Goal: Task Accomplishment & Management: Complete application form

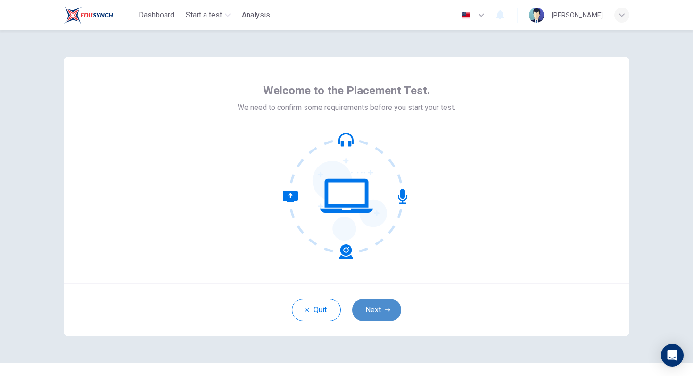
click at [384, 307] on button "Next" at bounding box center [376, 309] width 49 height 23
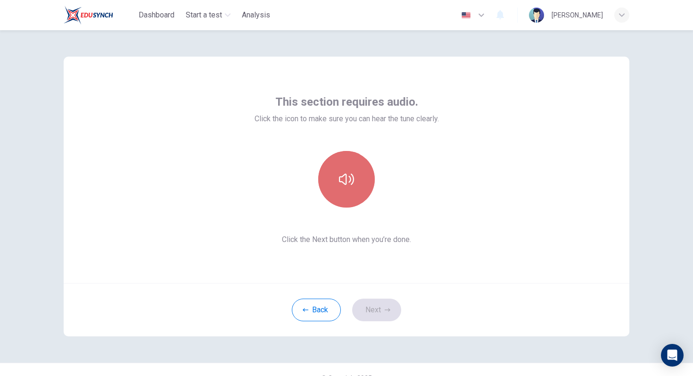
click at [360, 169] on button "button" at bounding box center [346, 179] width 57 height 57
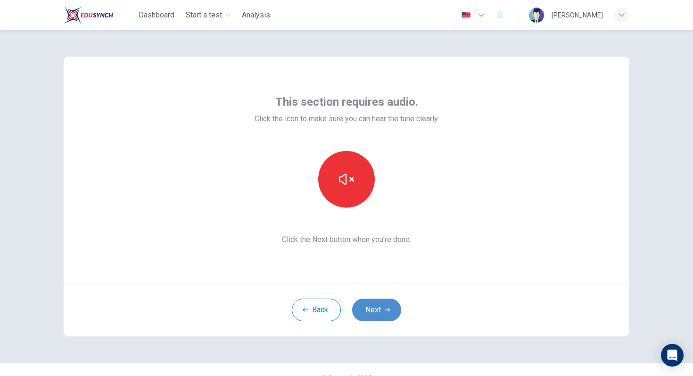
click at [383, 316] on button "Next" at bounding box center [376, 309] width 49 height 23
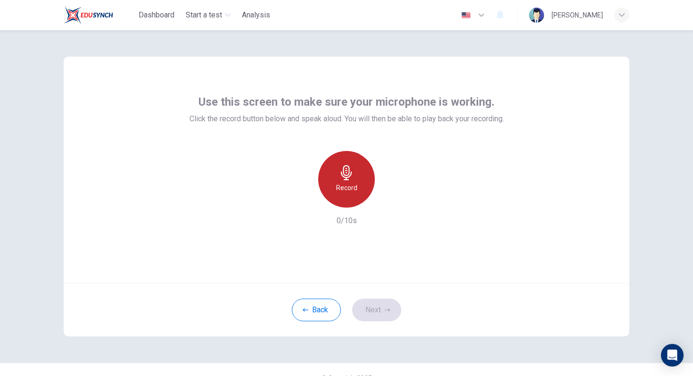
click at [353, 181] on div "Record" at bounding box center [346, 179] width 57 height 57
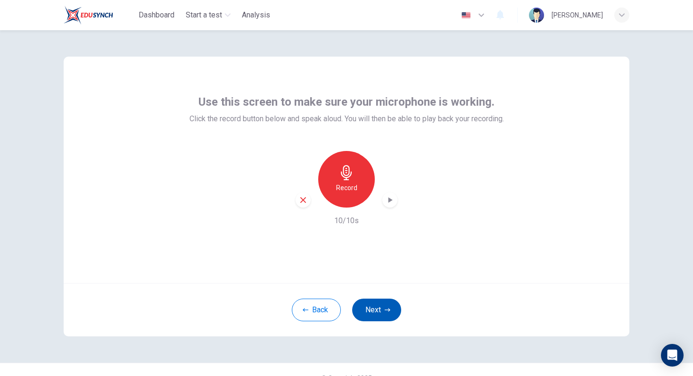
click at [376, 309] on button "Next" at bounding box center [376, 309] width 49 height 23
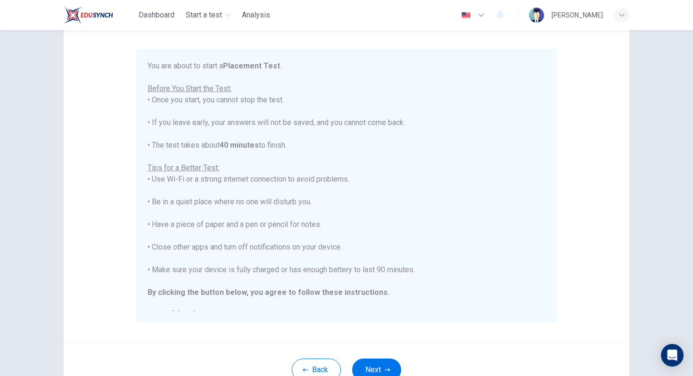
scroll to position [11, 0]
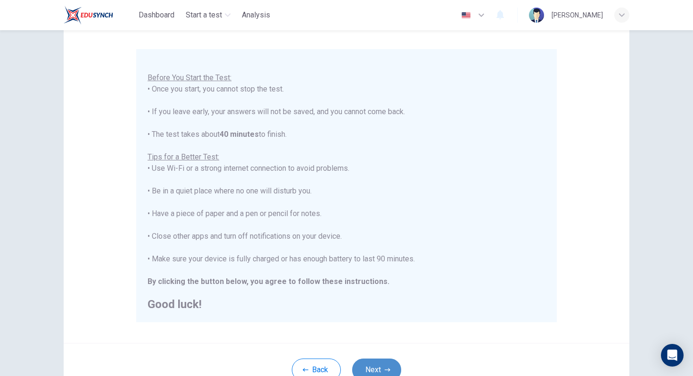
click at [374, 363] on button "Next" at bounding box center [376, 369] width 49 height 23
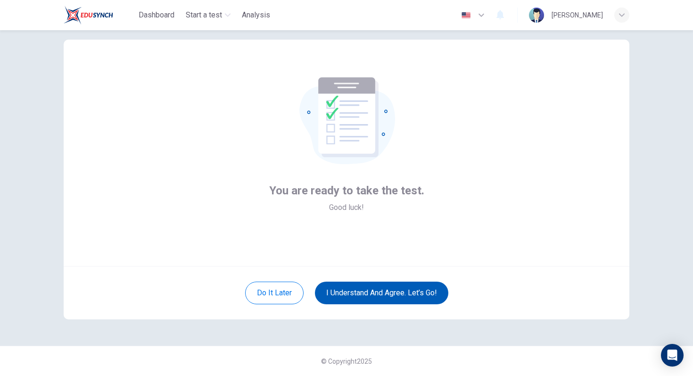
click at [392, 286] on button "I understand and agree. Let’s go!" at bounding box center [381, 292] width 133 height 23
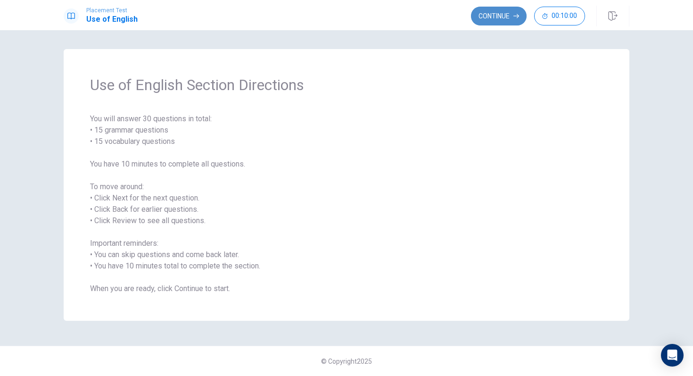
click at [501, 17] on button "Continue" at bounding box center [499, 16] width 56 height 19
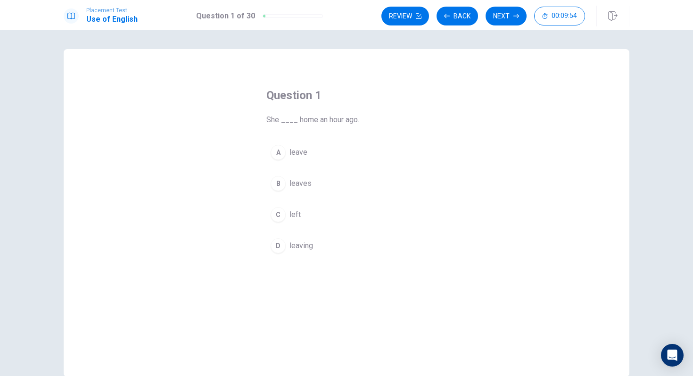
click at [276, 212] on div "C" at bounding box center [277, 214] width 15 height 15
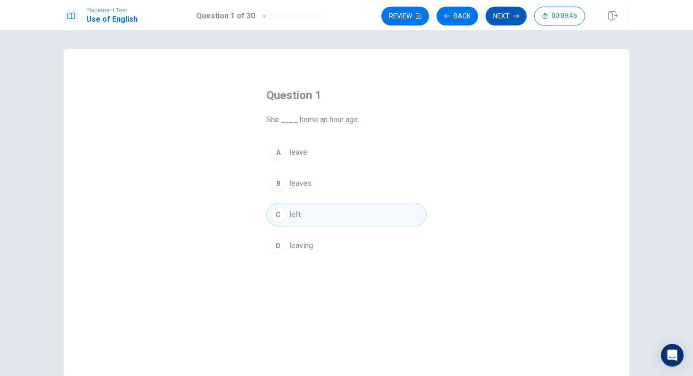
click at [511, 17] on button "Next" at bounding box center [505, 16] width 41 height 19
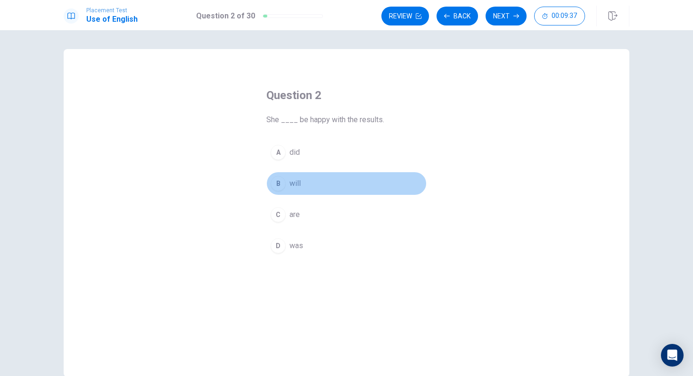
click at [275, 179] on div "B" at bounding box center [277, 183] width 15 height 15
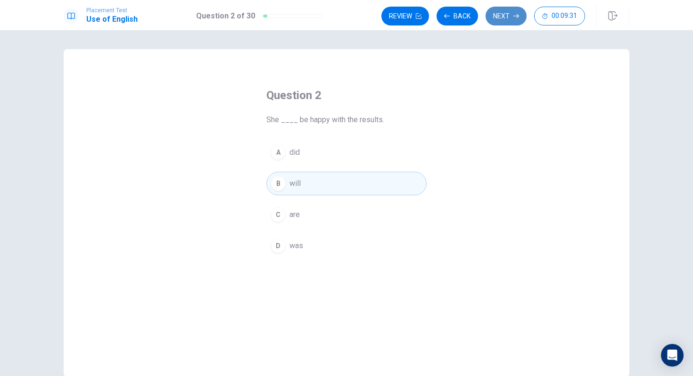
click at [514, 14] on icon "button" at bounding box center [516, 16] width 6 height 6
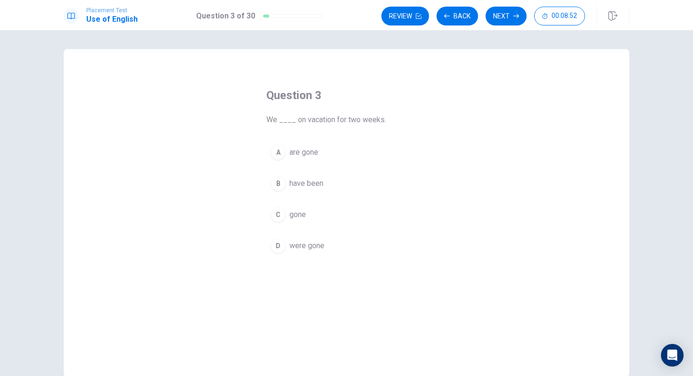
click at [282, 183] on div "B" at bounding box center [277, 183] width 15 height 15
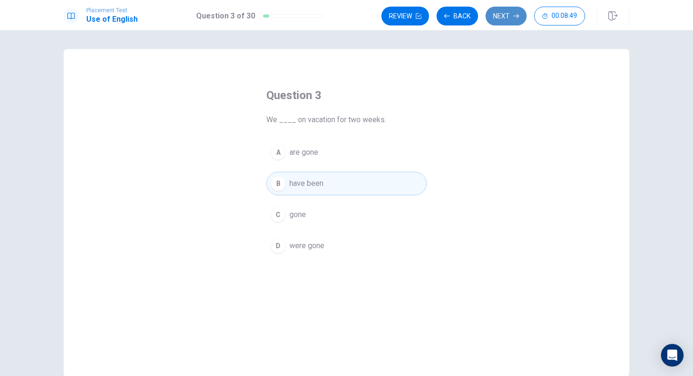
click at [504, 15] on button "Next" at bounding box center [505, 16] width 41 height 19
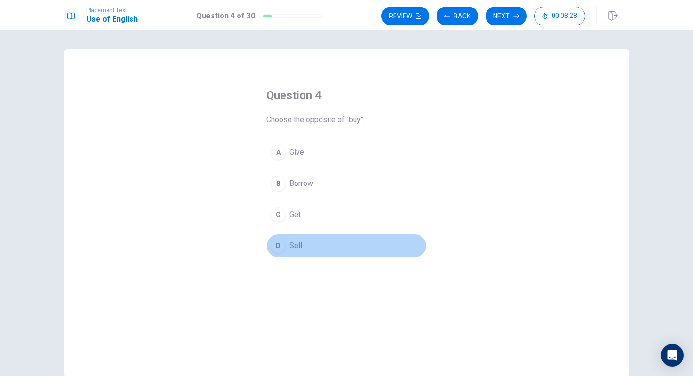
click at [278, 246] on div "D" at bounding box center [277, 245] width 15 height 15
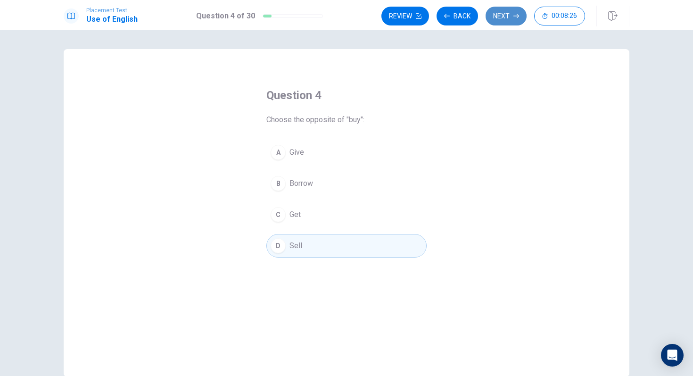
click at [507, 16] on button "Next" at bounding box center [505, 16] width 41 height 19
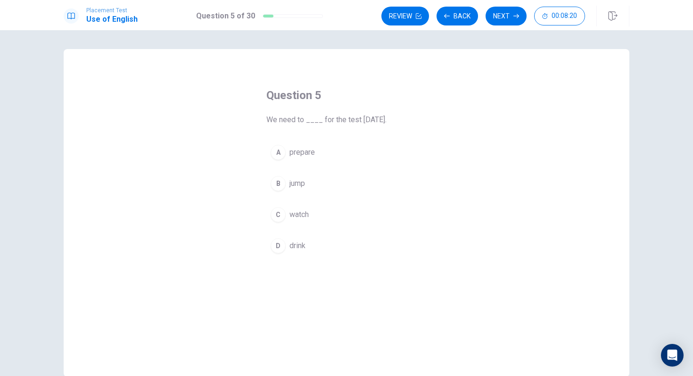
click at [277, 150] on div "A" at bounding box center [277, 152] width 15 height 15
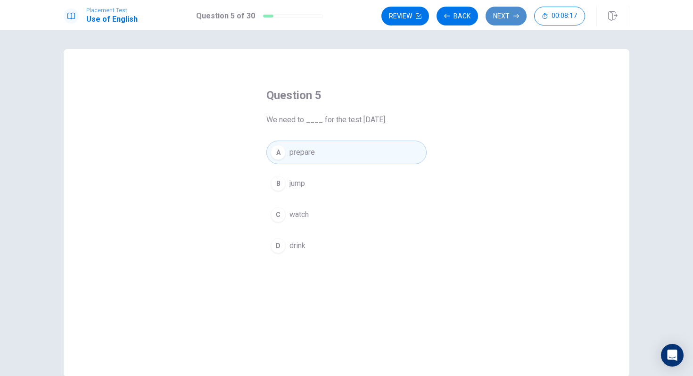
click at [504, 16] on button "Next" at bounding box center [505, 16] width 41 height 19
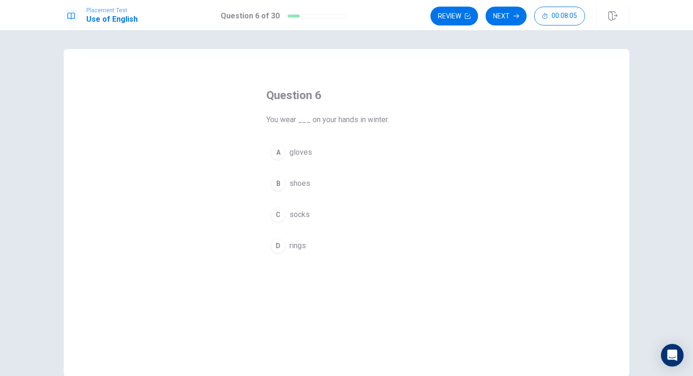
click at [275, 151] on div "A" at bounding box center [277, 152] width 15 height 15
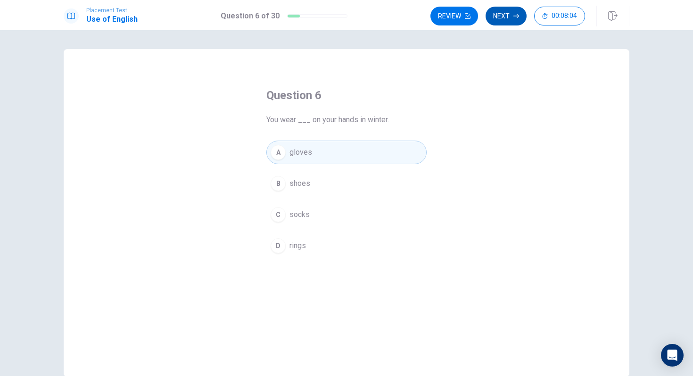
click at [511, 17] on button "Next" at bounding box center [505, 16] width 41 height 19
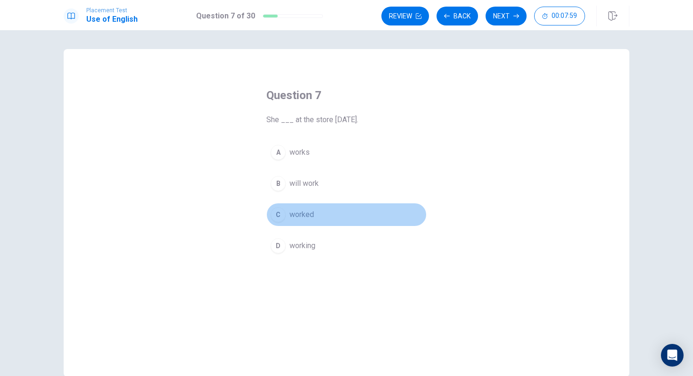
click at [278, 212] on div "C" at bounding box center [277, 214] width 15 height 15
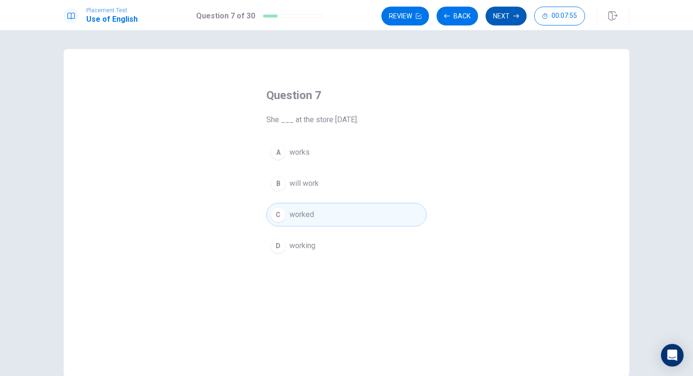
click at [503, 16] on button "Next" at bounding box center [505, 16] width 41 height 19
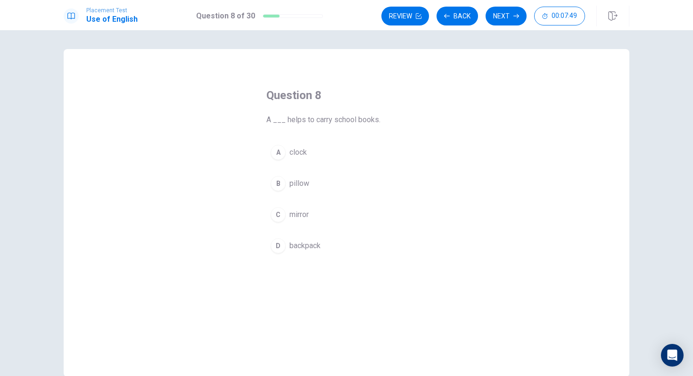
click at [274, 240] on div "D" at bounding box center [277, 245] width 15 height 15
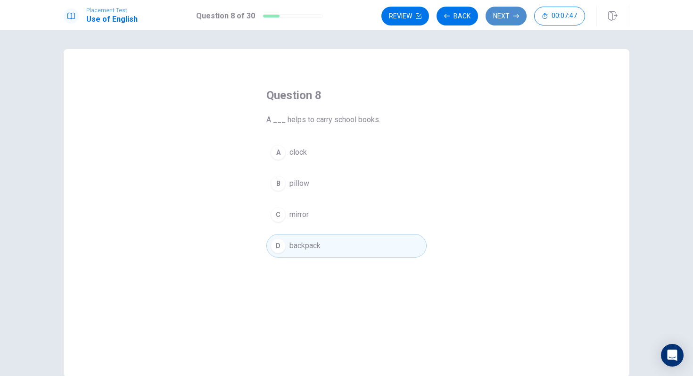
click at [508, 14] on button "Next" at bounding box center [505, 16] width 41 height 19
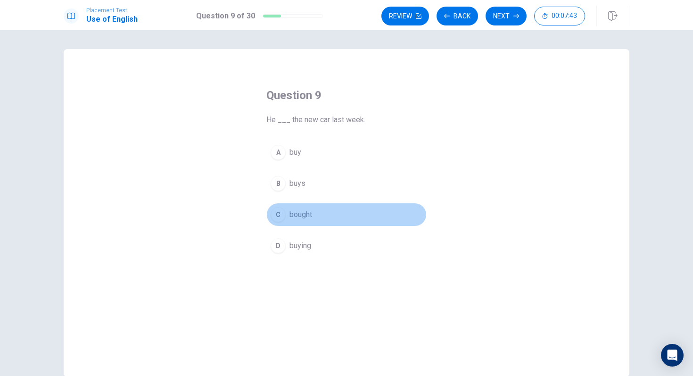
click at [278, 212] on div "C" at bounding box center [277, 214] width 15 height 15
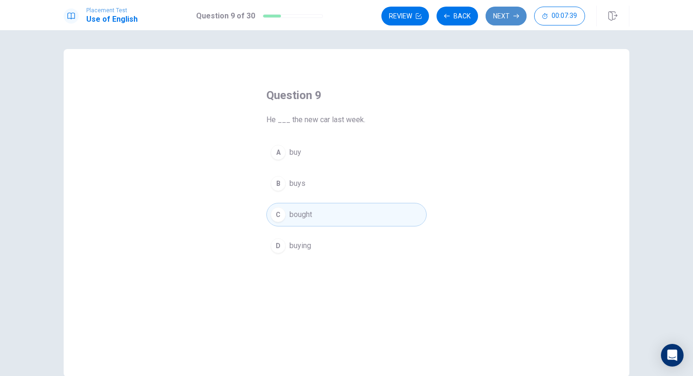
click at [504, 15] on button "Next" at bounding box center [505, 16] width 41 height 19
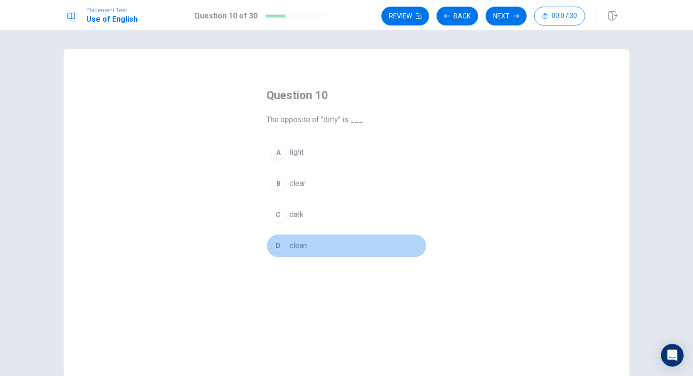
click at [281, 243] on div "D" at bounding box center [277, 245] width 15 height 15
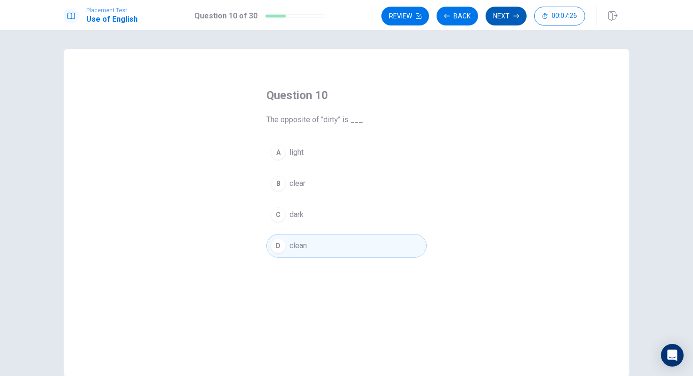
click at [511, 15] on button "Next" at bounding box center [505, 16] width 41 height 19
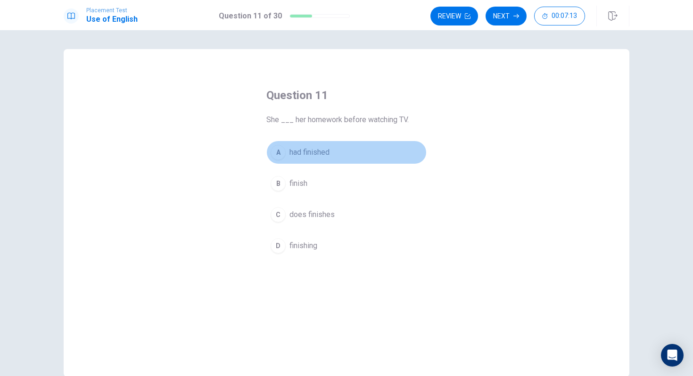
click at [281, 152] on div "A" at bounding box center [277, 152] width 15 height 15
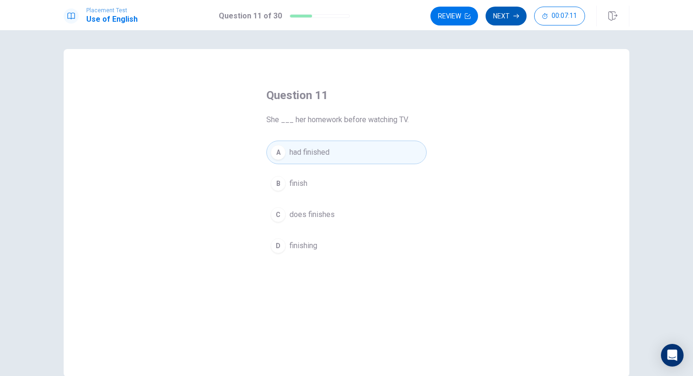
click at [514, 17] on icon "button" at bounding box center [516, 16] width 6 height 6
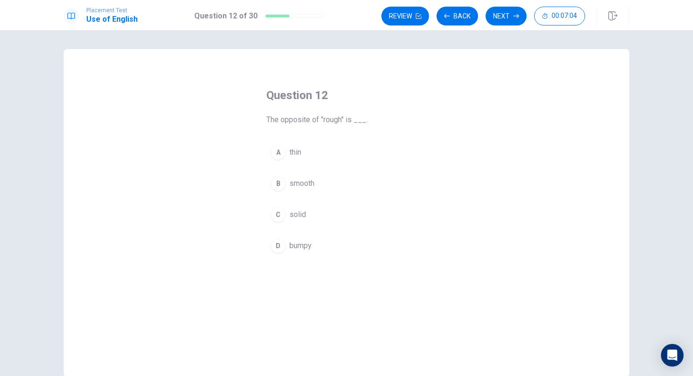
drag, startPoint x: 322, startPoint y: 121, endPoint x: 355, endPoint y: 116, distance: 32.9
click at [355, 116] on span "The opposite of "rough" is ___." at bounding box center [346, 119] width 160 height 11
drag, startPoint x: 344, startPoint y: 120, endPoint x: 353, endPoint y: 120, distance: 9.0
click at [353, 120] on span "The opposite of "rough" is ___." at bounding box center [346, 119] width 160 height 11
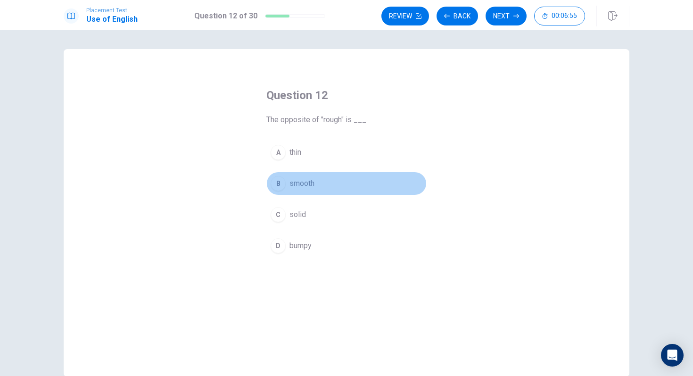
click at [273, 180] on div "B" at bounding box center [277, 183] width 15 height 15
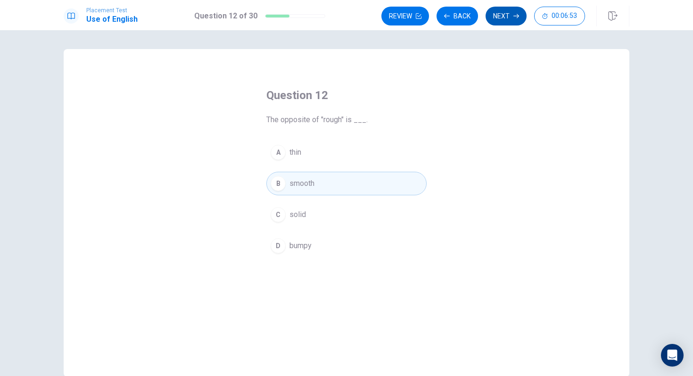
click at [505, 17] on button "Next" at bounding box center [505, 16] width 41 height 19
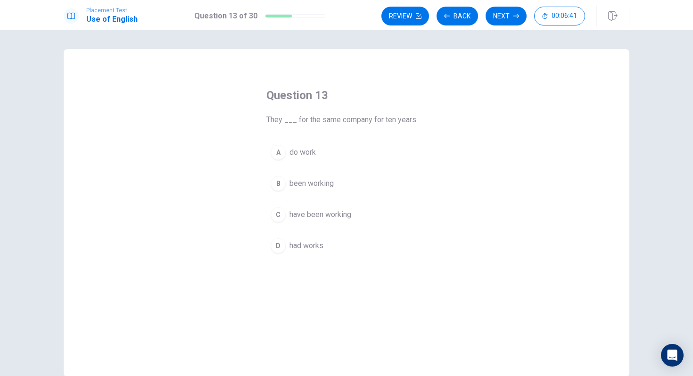
click at [279, 211] on div "C" at bounding box center [277, 214] width 15 height 15
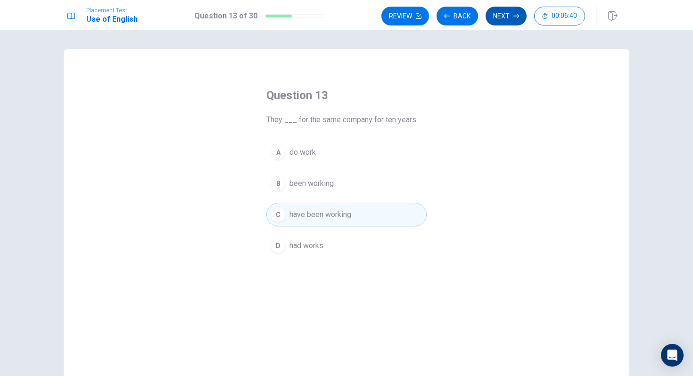
click at [499, 14] on button "Next" at bounding box center [505, 16] width 41 height 19
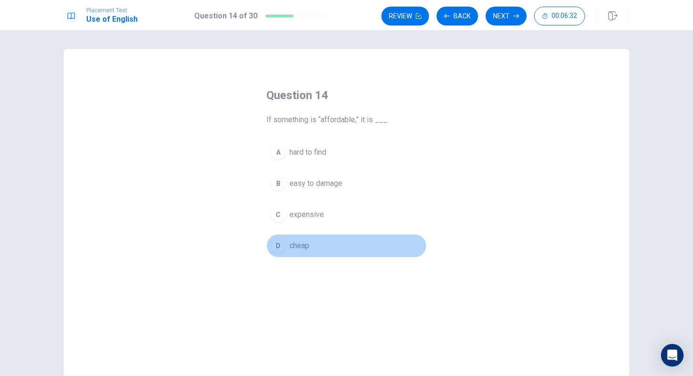
click at [276, 240] on div "D" at bounding box center [277, 245] width 15 height 15
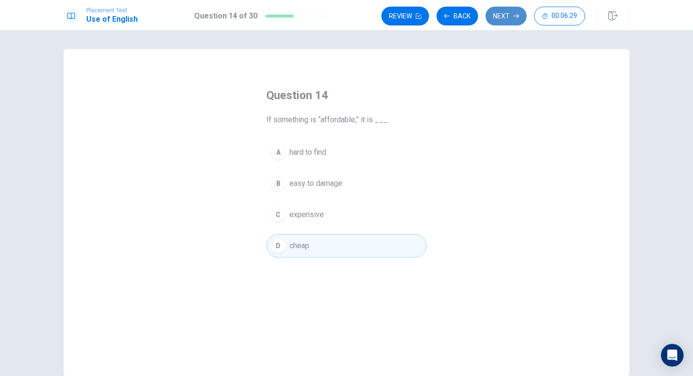
click at [512, 15] on button "Next" at bounding box center [505, 16] width 41 height 19
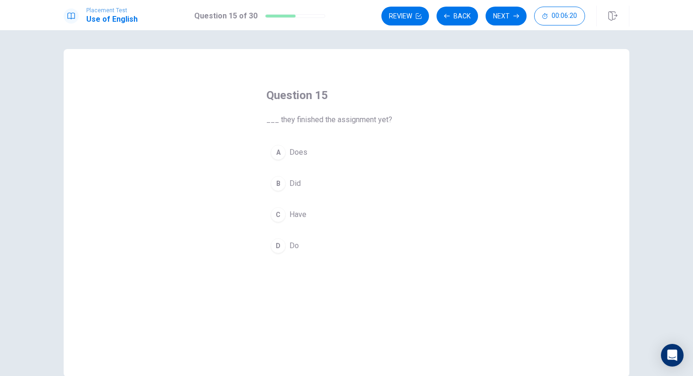
click at [279, 211] on div "C" at bounding box center [277, 214] width 15 height 15
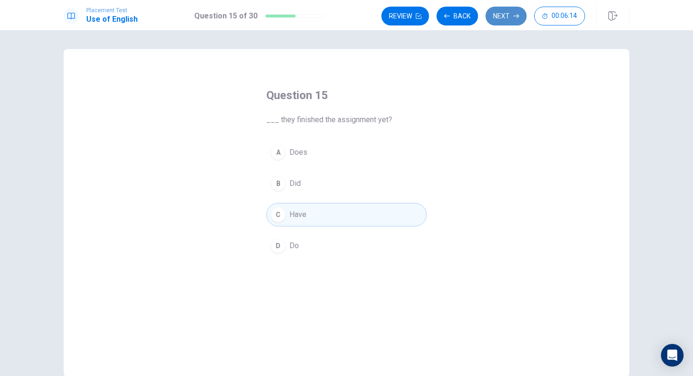
click at [510, 15] on button "Next" at bounding box center [505, 16] width 41 height 19
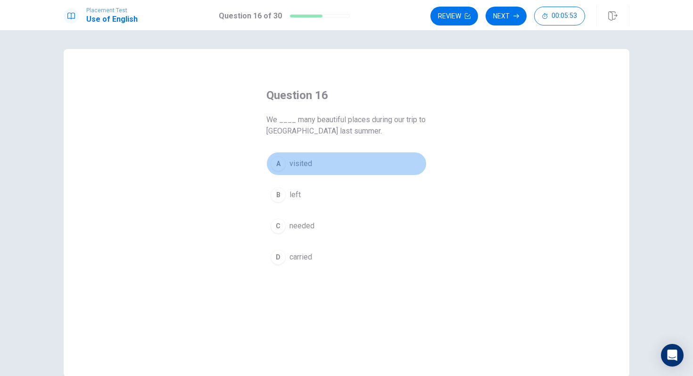
click at [278, 156] on div "A" at bounding box center [277, 163] width 15 height 15
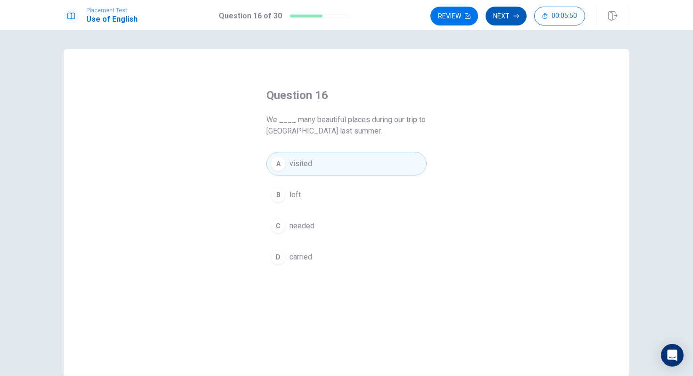
click at [514, 16] on icon "button" at bounding box center [516, 16] width 6 height 6
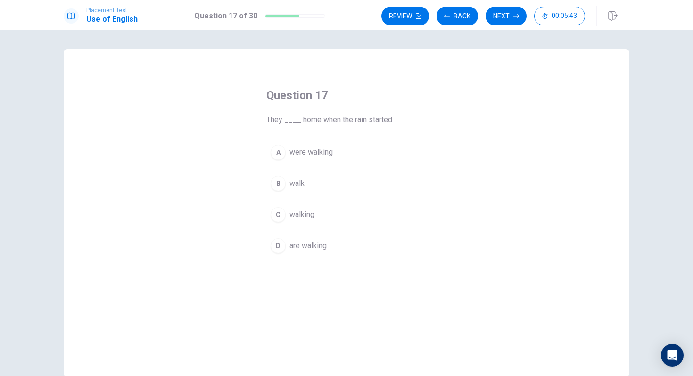
drag, startPoint x: 302, startPoint y: 118, endPoint x: 343, endPoint y: 117, distance: 41.0
click at [343, 117] on span "They ____ home when the rain started." at bounding box center [346, 119] width 160 height 11
click at [273, 142] on button "A were walking" at bounding box center [346, 152] width 160 height 24
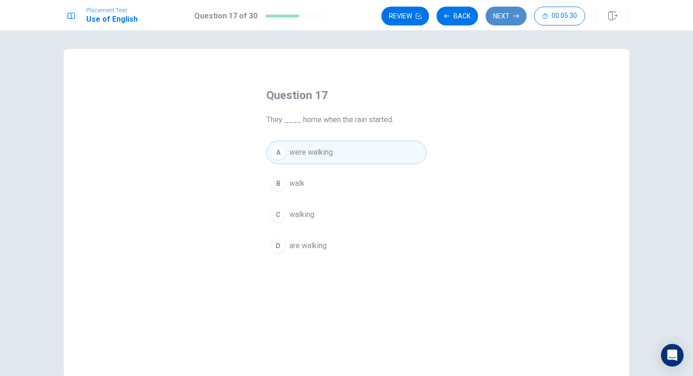
click at [508, 22] on button "Next" at bounding box center [505, 16] width 41 height 19
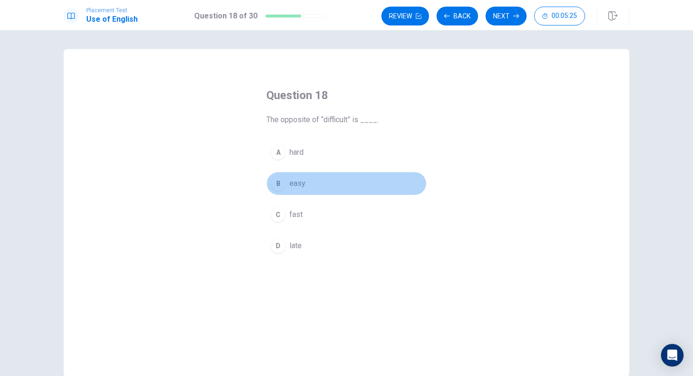
click at [276, 180] on div "B" at bounding box center [277, 183] width 15 height 15
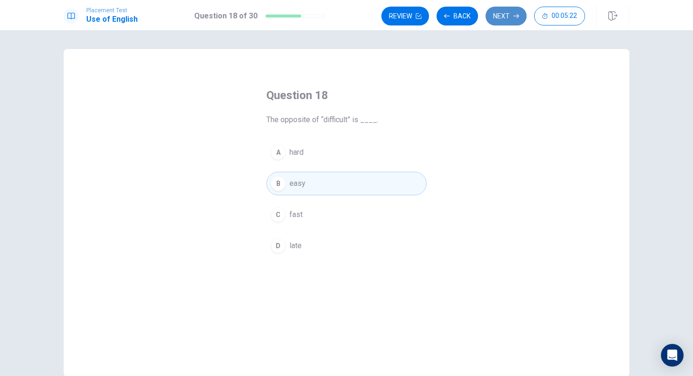
click at [503, 16] on button "Next" at bounding box center [505, 16] width 41 height 19
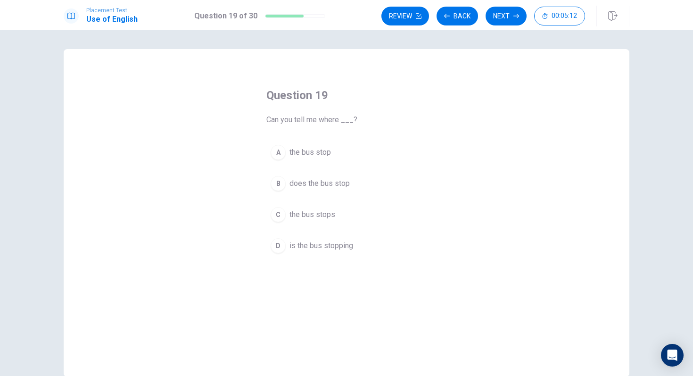
click at [274, 212] on div "C" at bounding box center [277, 214] width 15 height 15
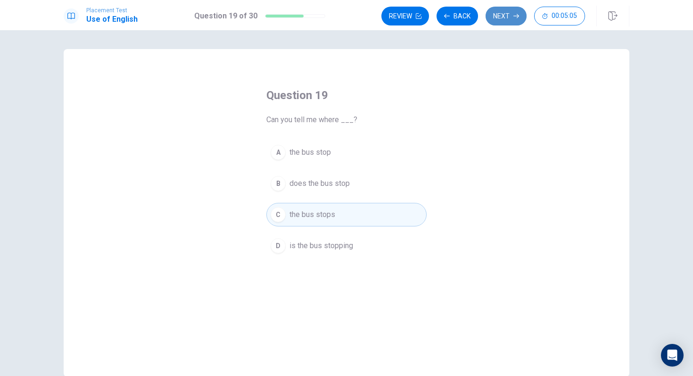
click at [511, 19] on button "Next" at bounding box center [505, 16] width 41 height 19
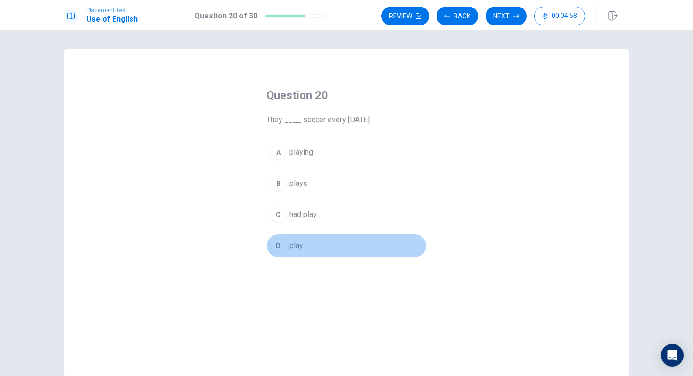
click at [280, 242] on div "D" at bounding box center [277, 245] width 15 height 15
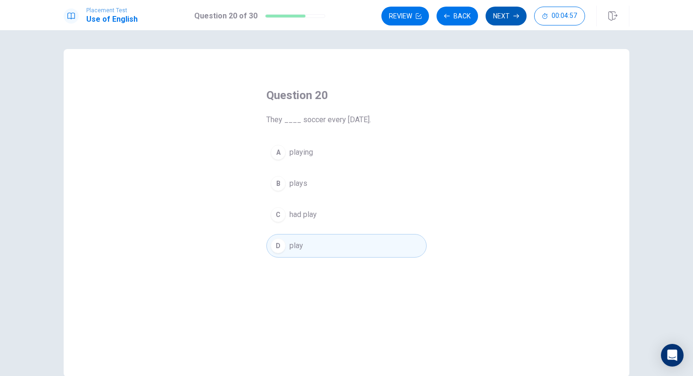
click at [494, 18] on button "Next" at bounding box center [505, 16] width 41 height 19
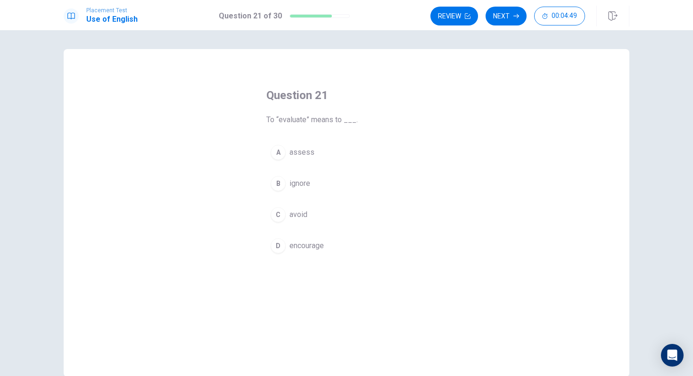
click at [282, 151] on div "A" at bounding box center [277, 152] width 15 height 15
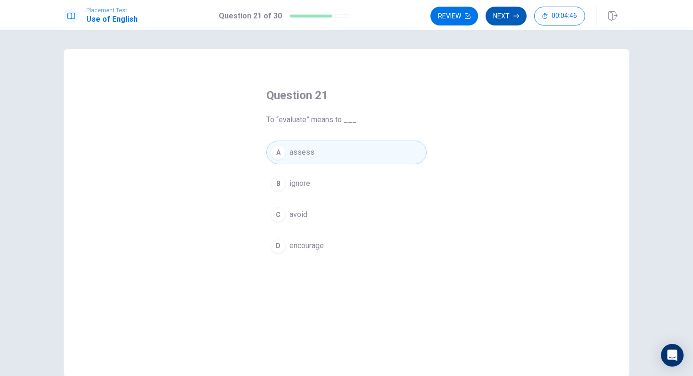
click at [512, 18] on button "Next" at bounding box center [505, 16] width 41 height 19
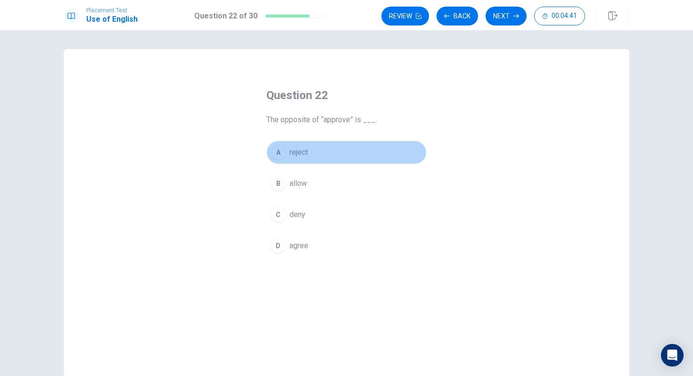
click at [278, 154] on div "A" at bounding box center [277, 152] width 15 height 15
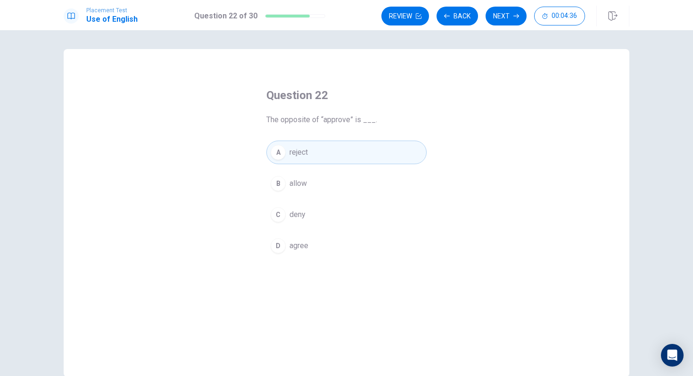
click at [279, 216] on div "C" at bounding box center [277, 214] width 15 height 15
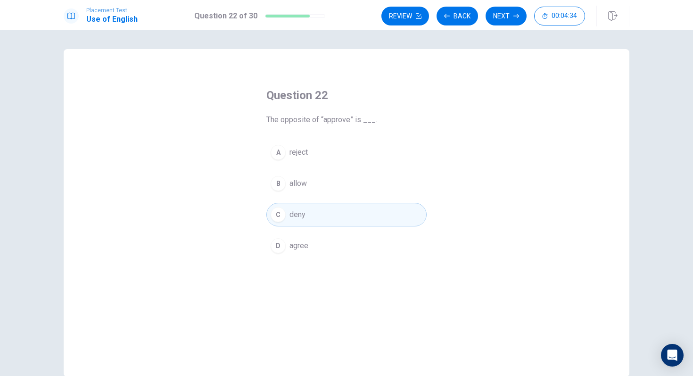
click at [302, 146] on button "A reject" at bounding box center [346, 152] width 160 height 24
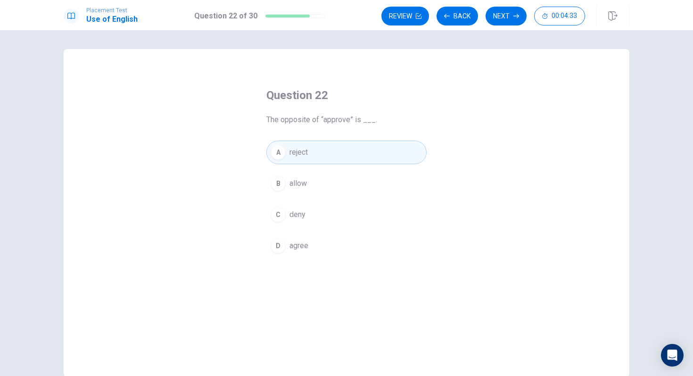
click at [302, 217] on span "deny" at bounding box center [297, 214] width 16 height 11
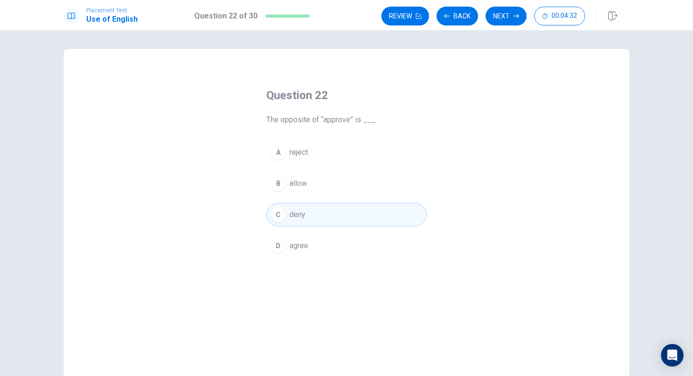
click at [329, 152] on button "A reject" at bounding box center [346, 152] width 160 height 24
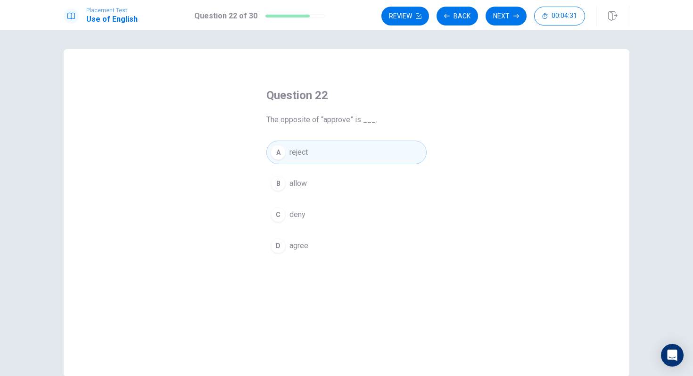
click at [494, 11] on button "Next" at bounding box center [505, 16] width 41 height 19
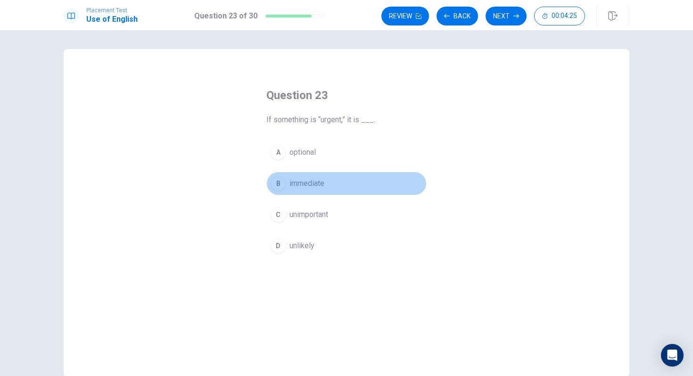
click at [274, 181] on div "B" at bounding box center [277, 183] width 15 height 15
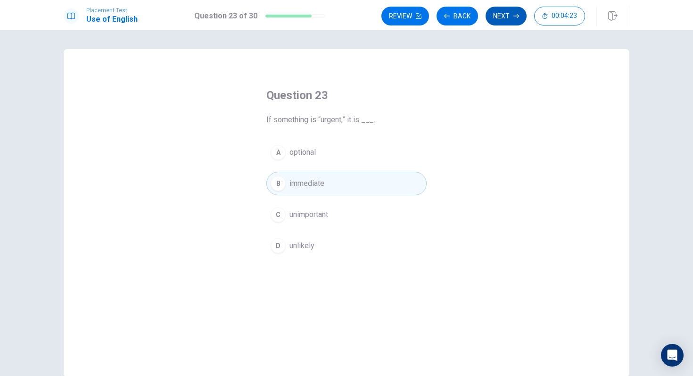
click at [504, 20] on button "Next" at bounding box center [505, 16] width 41 height 19
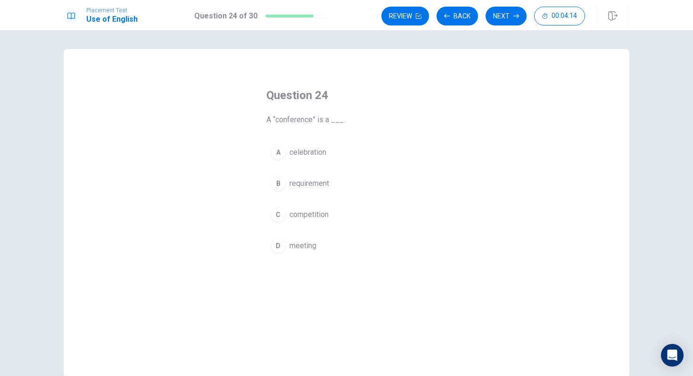
click at [276, 240] on div "D" at bounding box center [277, 245] width 15 height 15
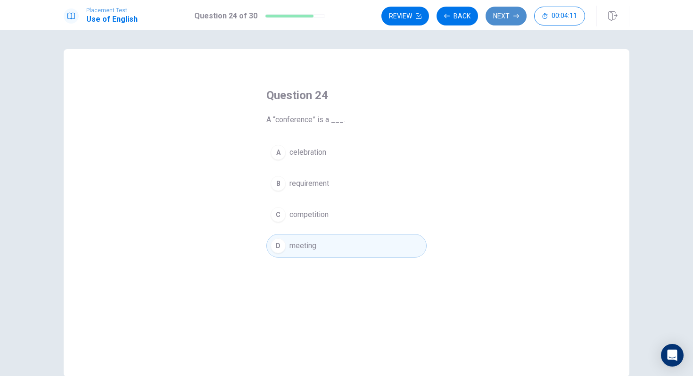
click at [494, 19] on button "Next" at bounding box center [505, 16] width 41 height 19
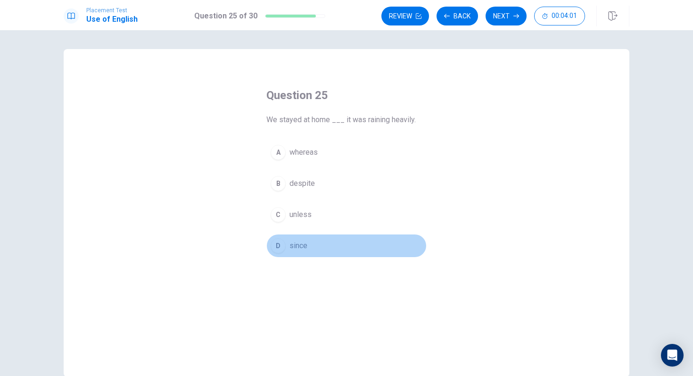
click at [277, 243] on div "D" at bounding box center [277, 245] width 15 height 15
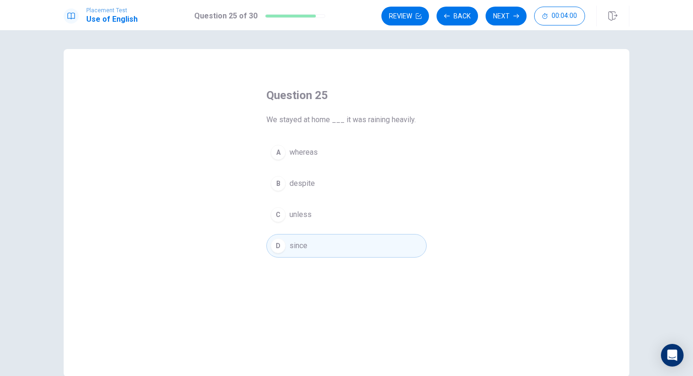
click at [504, 20] on button "Next" at bounding box center [505, 16] width 41 height 19
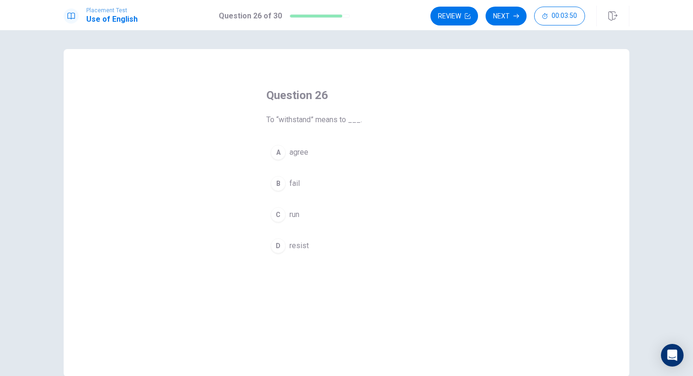
click at [276, 151] on div "A" at bounding box center [277, 152] width 15 height 15
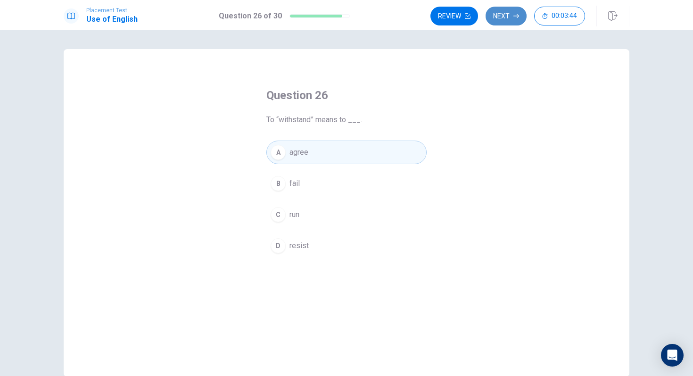
click at [506, 21] on button "Next" at bounding box center [505, 16] width 41 height 19
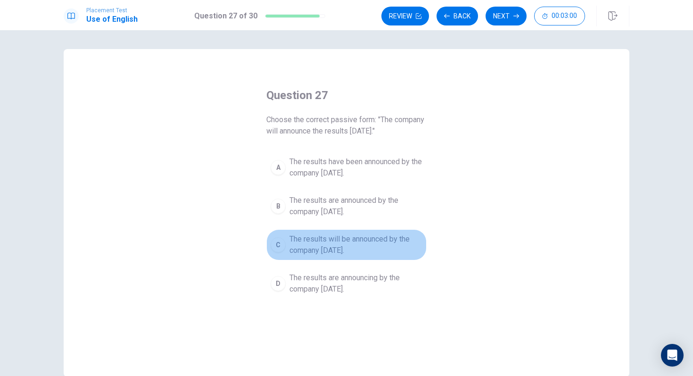
click at [350, 247] on span "The results will be announced by the company [DATE]." at bounding box center [355, 244] width 133 height 23
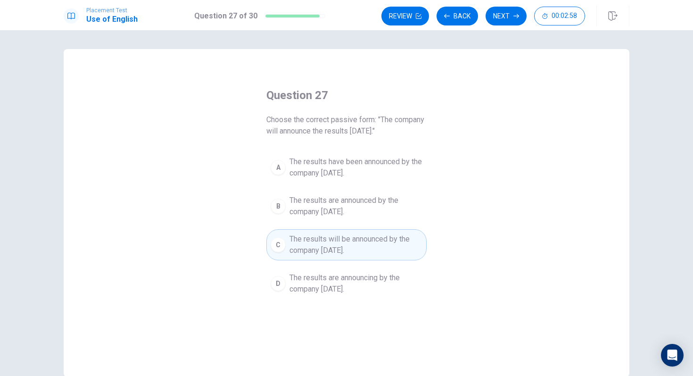
click at [511, 17] on button "Next" at bounding box center [505, 16] width 41 height 19
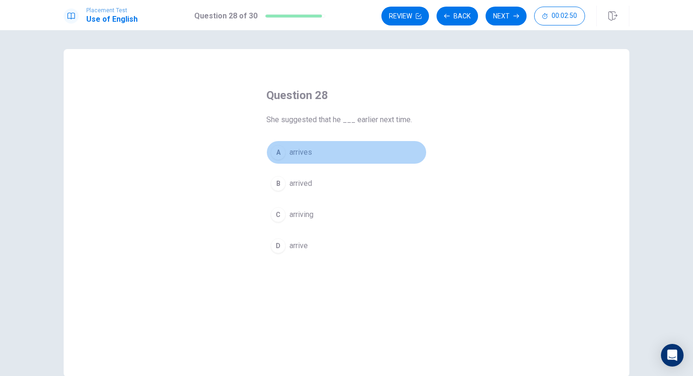
click at [278, 151] on div "A" at bounding box center [277, 152] width 15 height 15
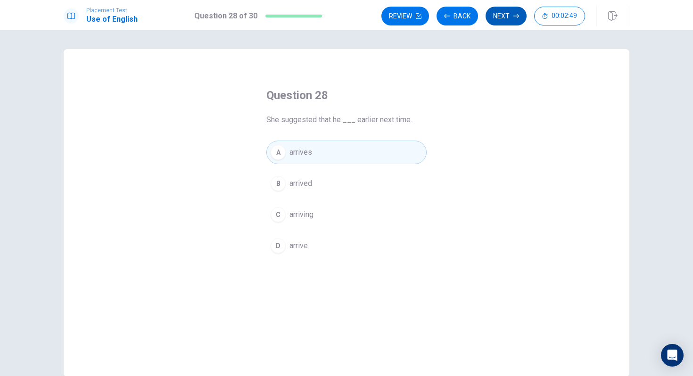
click at [499, 16] on button "Next" at bounding box center [505, 16] width 41 height 19
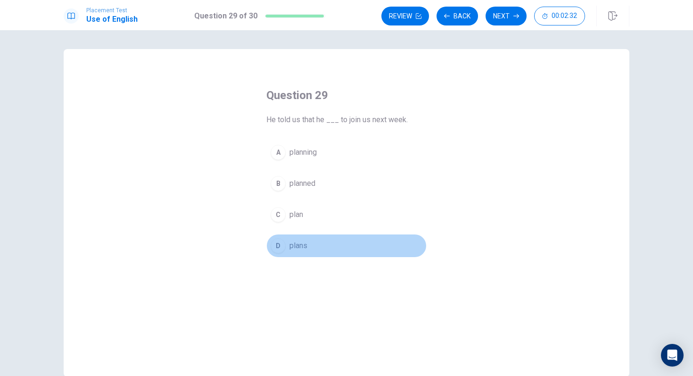
click at [278, 246] on div "D" at bounding box center [277, 245] width 15 height 15
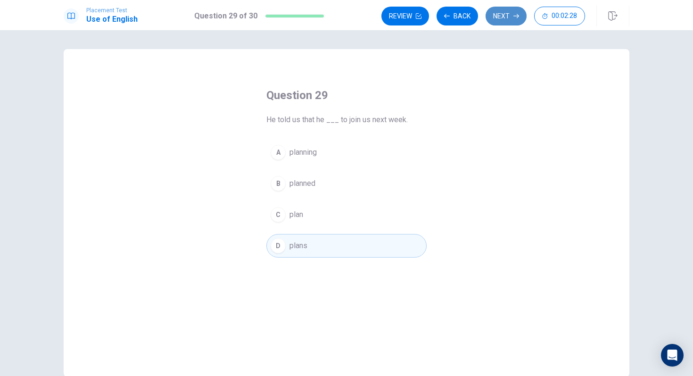
click at [508, 17] on button "Next" at bounding box center [505, 16] width 41 height 19
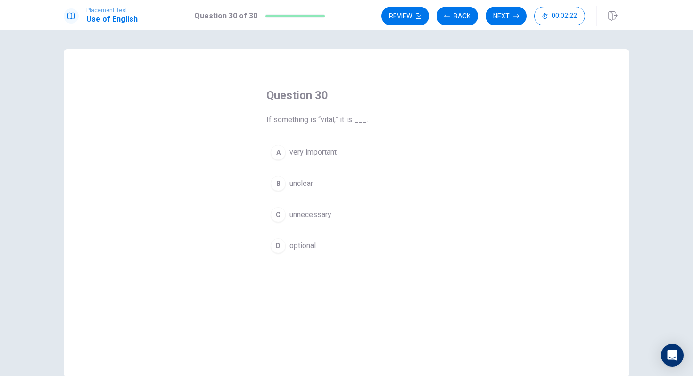
click at [316, 147] on span "very important" at bounding box center [312, 152] width 47 height 11
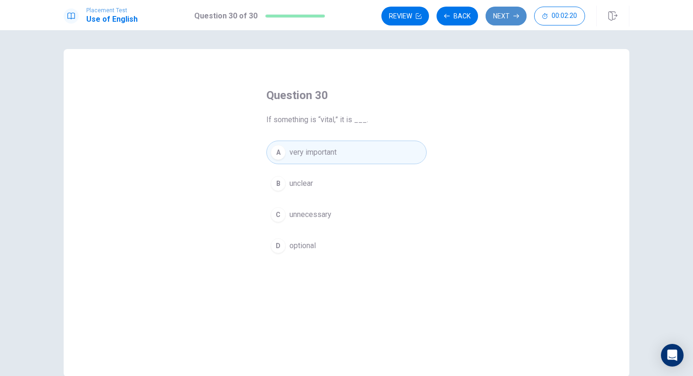
click at [514, 15] on icon "button" at bounding box center [516, 16] width 6 height 6
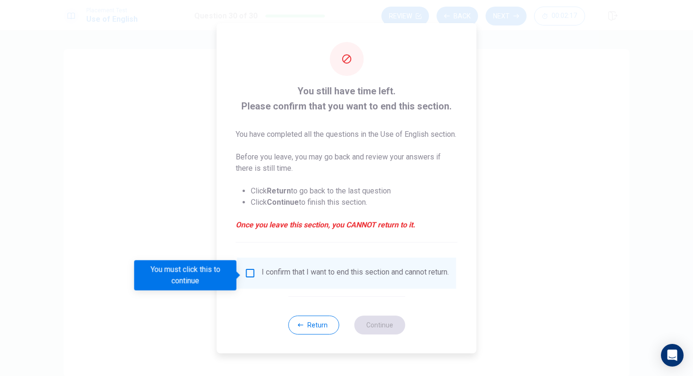
click at [279, 277] on div "I confirm that I want to end this section and cannot return." at bounding box center [354, 272] width 187 height 11
click at [245, 273] on input "You must click this to continue" at bounding box center [250, 272] width 11 height 11
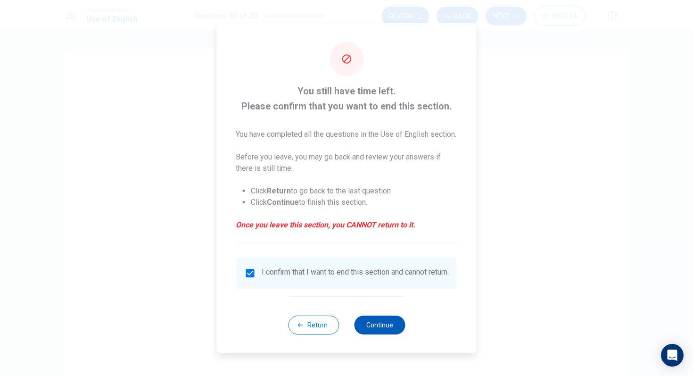
click at [388, 334] on button "Continue" at bounding box center [379, 324] width 51 height 19
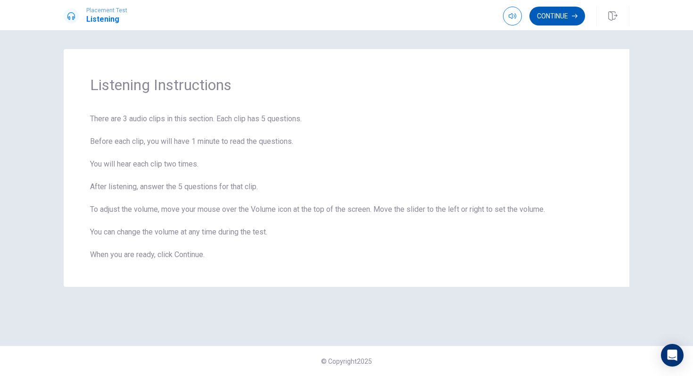
click at [549, 20] on button "Continue" at bounding box center [557, 16] width 56 height 19
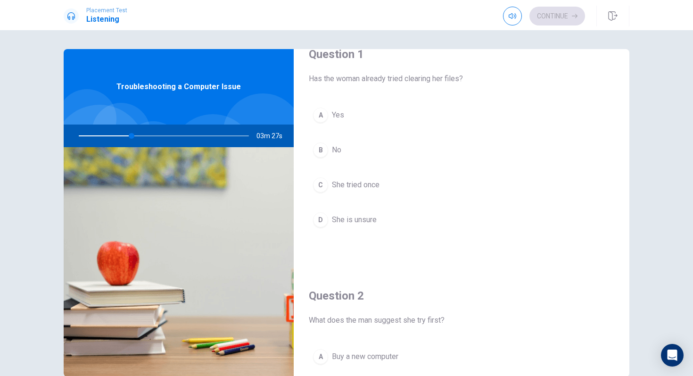
scroll to position [22, 0]
click at [323, 148] on div "B" at bounding box center [320, 148] width 15 height 15
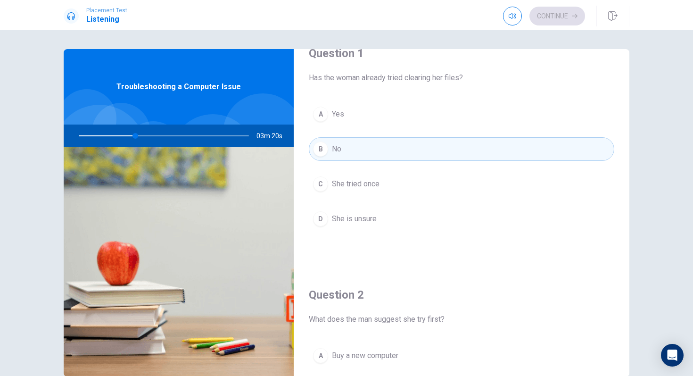
click at [344, 215] on span "She is unsure" at bounding box center [354, 218] width 45 height 11
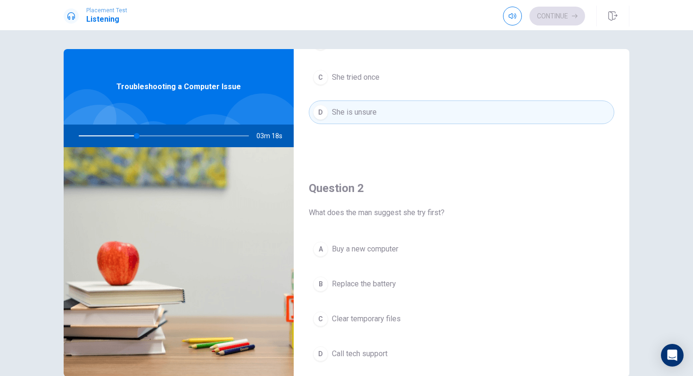
scroll to position [129, 0]
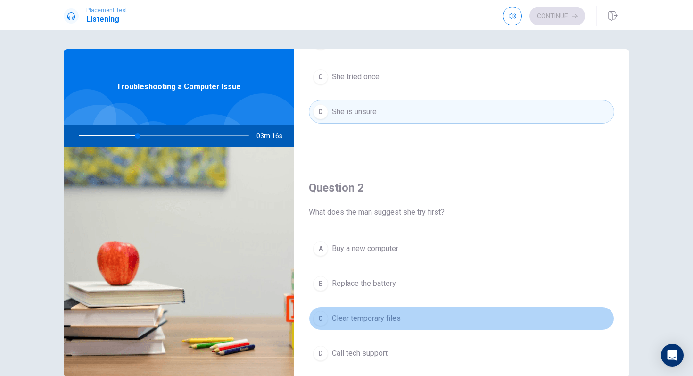
click at [387, 317] on span "Clear temporary files" at bounding box center [366, 317] width 69 height 11
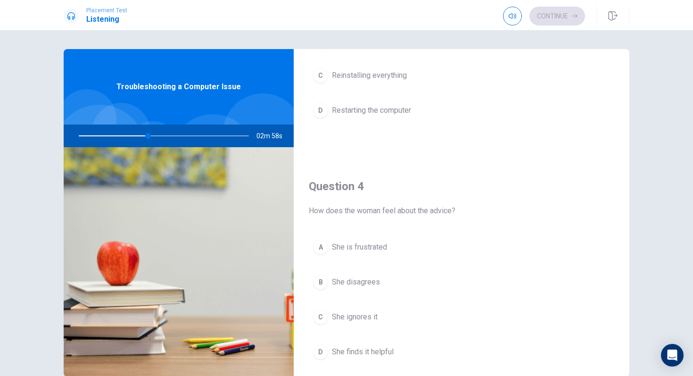
scroll to position [879, 0]
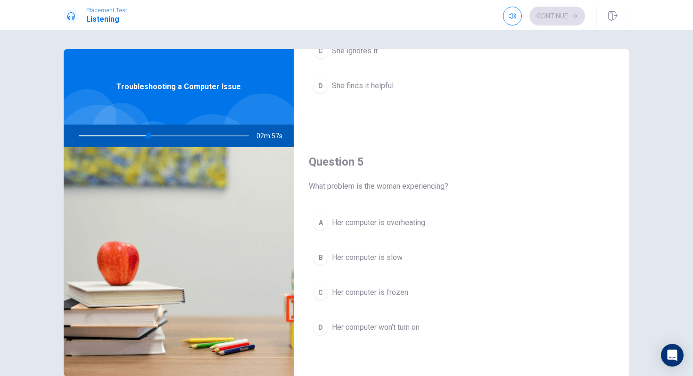
click at [352, 251] on button "B Her computer is slow" at bounding box center [461, 257] width 305 height 24
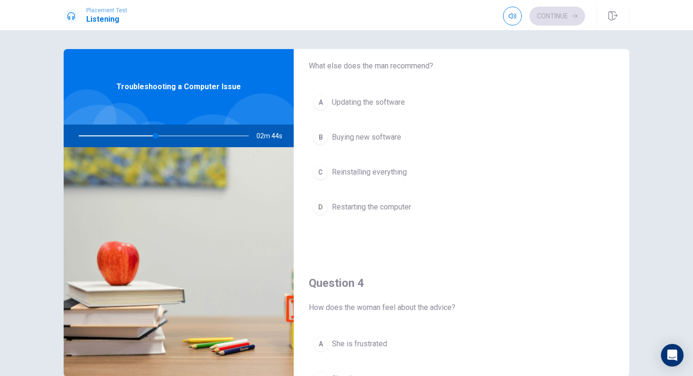
scroll to position [516, 0]
click at [360, 172] on span "Reinstalling everything" at bounding box center [369, 172] width 75 height 11
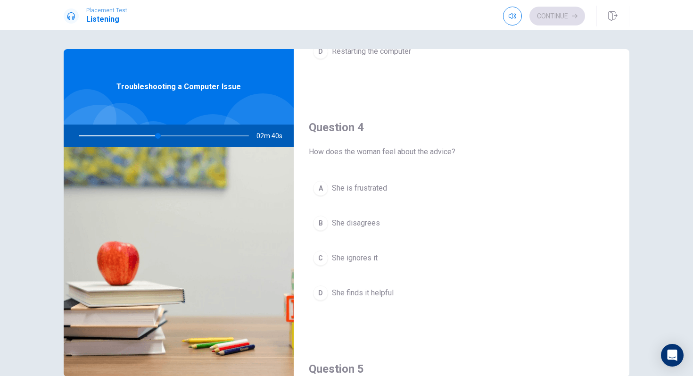
scroll to position [672, 0]
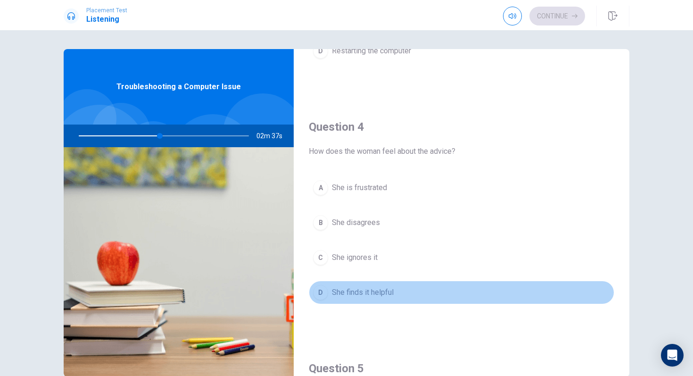
click at [360, 291] on span "She finds it helpful" at bounding box center [363, 291] width 62 height 11
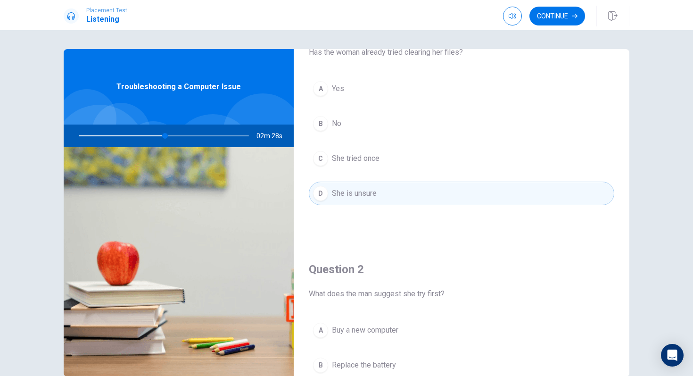
scroll to position [49, 0]
click at [367, 166] on button "C She tried once" at bounding box center [461, 158] width 305 height 24
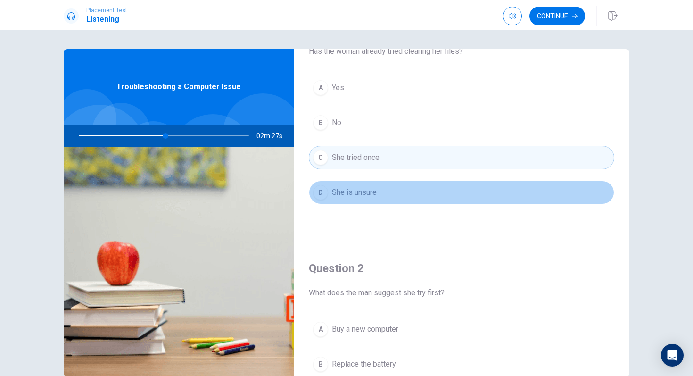
click at [367, 184] on button "D She is unsure" at bounding box center [461, 192] width 305 height 24
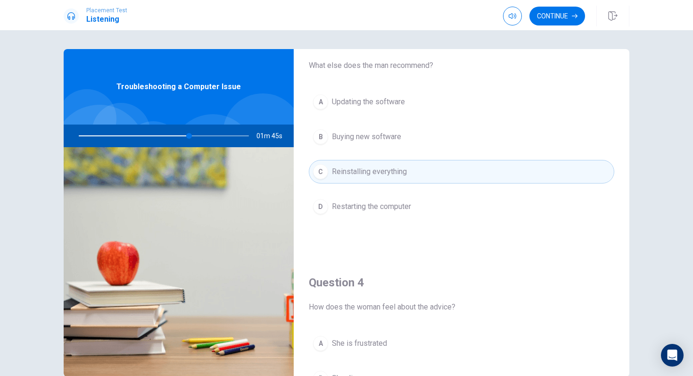
scroll to position [522, 0]
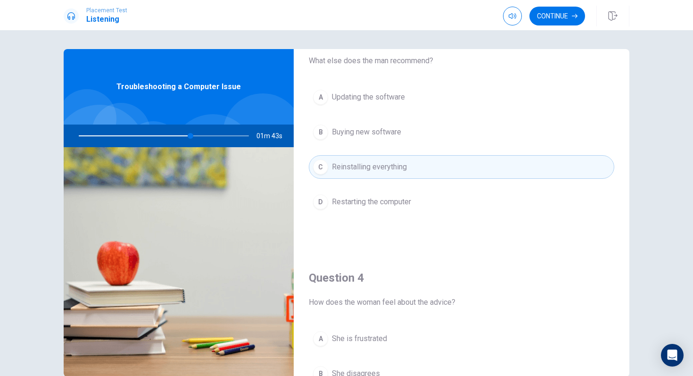
drag, startPoint x: 189, startPoint y: 133, endPoint x: 253, endPoint y: 141, distance: 65.1
click at [152, 137] on div at bounding box center [161, 135] width 189 height 23
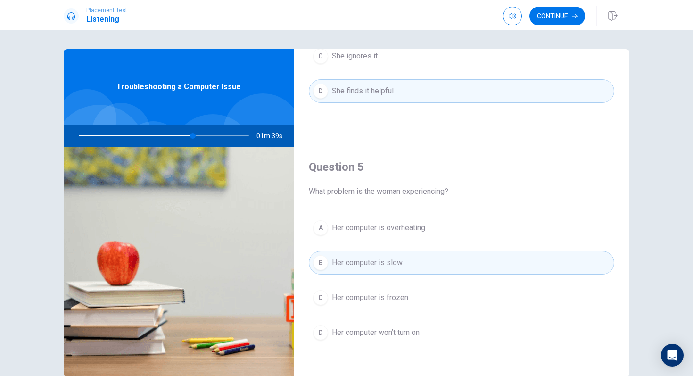
scroll to position [879, 0]
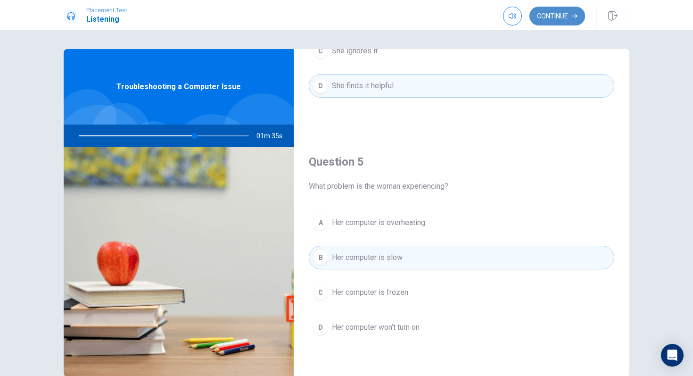
click at [550, 17] on button "Continue" at bounding box center [557, 16] width 56 height 19
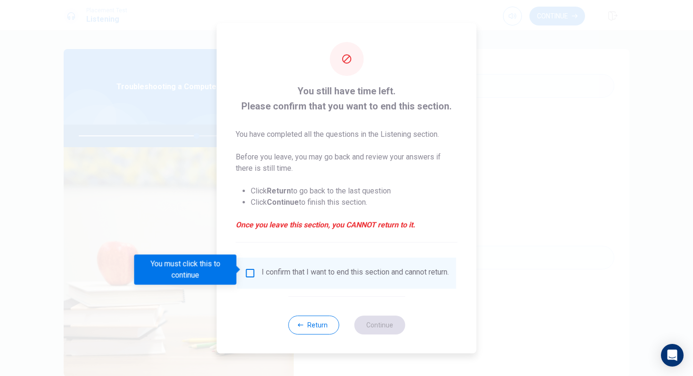
click at [252, 268] on input "You must click this to continue" at bounding box center [250, 272] width 11 height 11
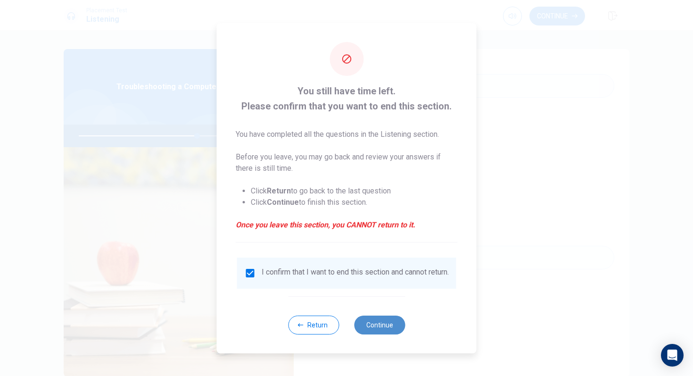
click at [393, 330] on button "Continue" at bounding box center [379, 324] width 51 height 19
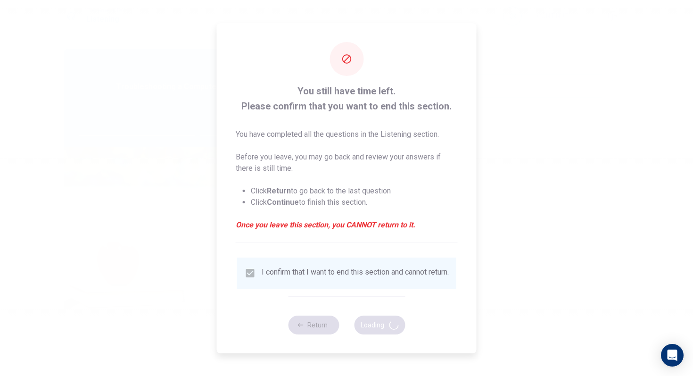
type input "70"
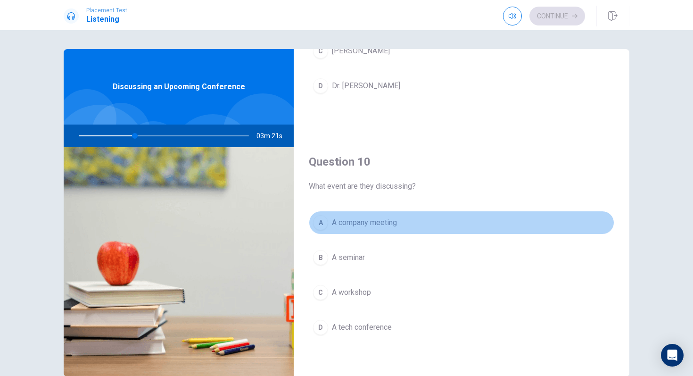
click at [354, 218] on span "A company meeting" at bounding box center [364, 222] width 65 height 11
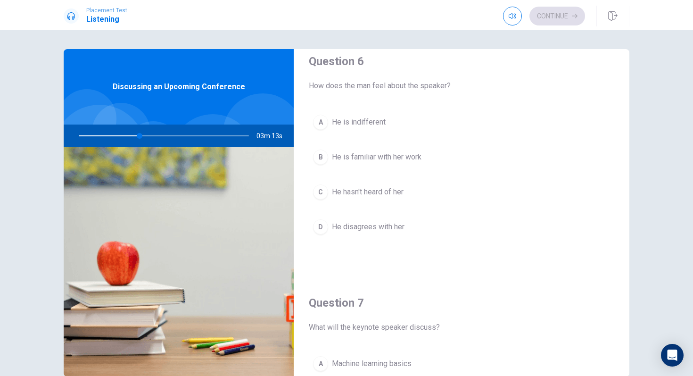
scroll to position [0, 0]
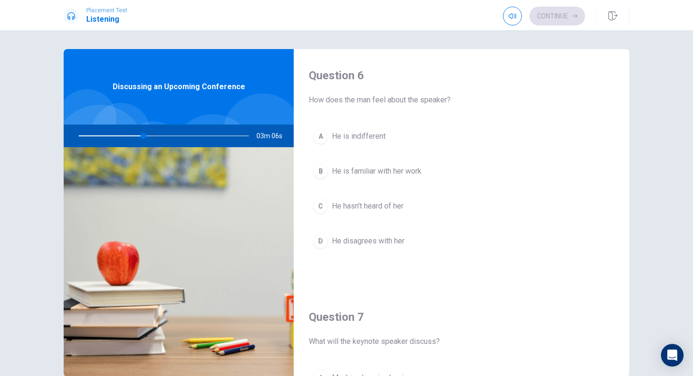
click at [317, 168] on div "B" at bounding box center [320, 170] width 15 height 15
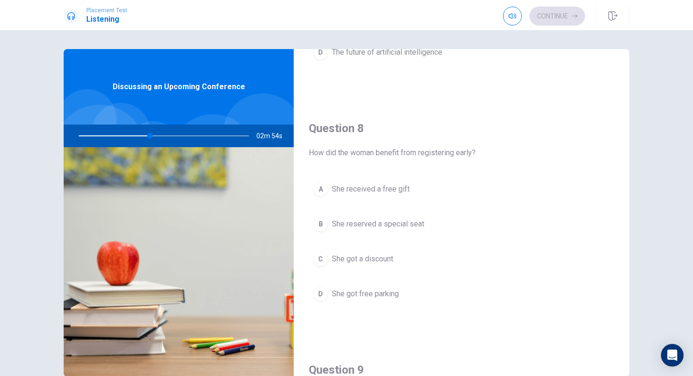
scroll to position [431, 0]
click at [376, 252] on span "She got a discount" at bounding box center [362, 257] width 61 height 11
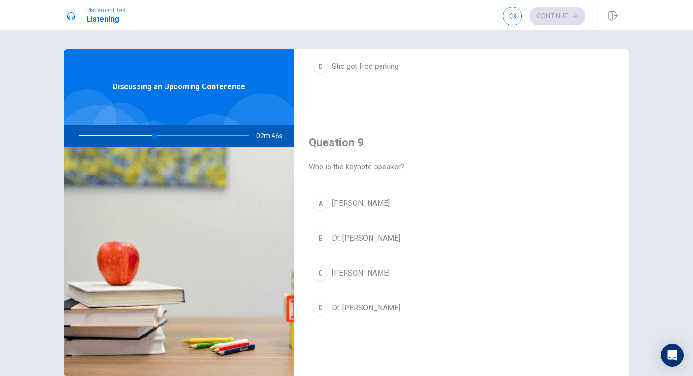
scroll to position [660, 0]
click at [371, 267] on span "[PERSON_NAME]" at bounding box center [361, 269] width 58 height 11
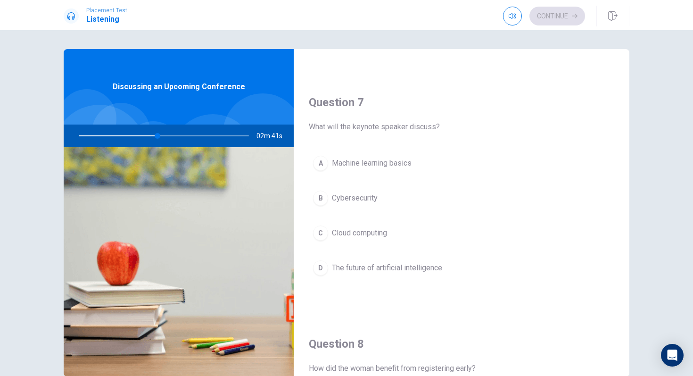
scroll to position [211, 0]
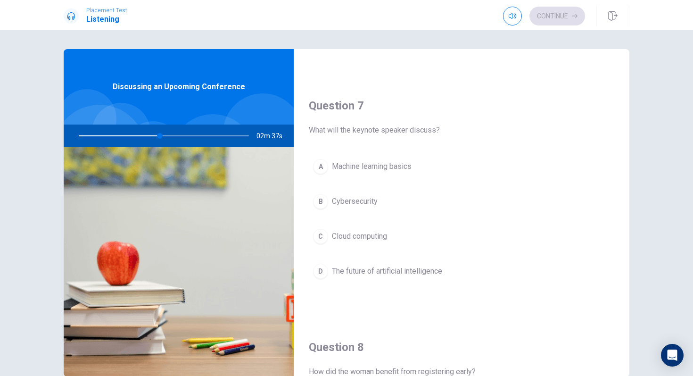
click at [387, 270] on span "The future of artificial intelligence" at bounding box center [387, 270] width 110 height 11
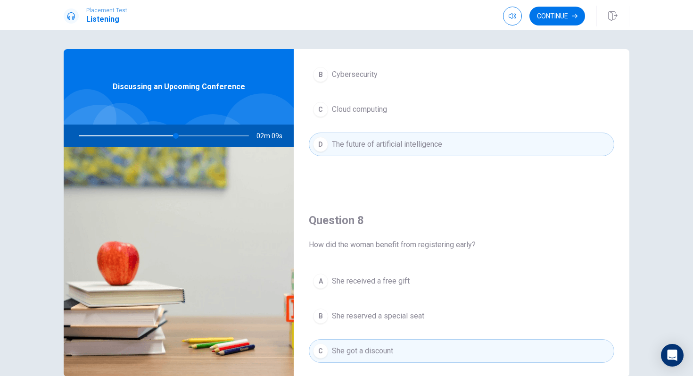
scroll to position [879, 0]
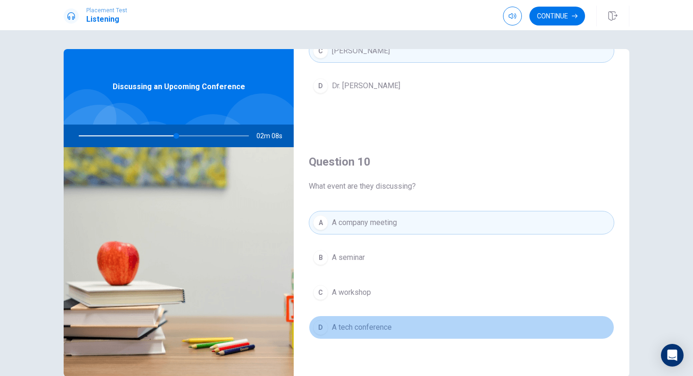
click at [368, 327] on span "A tech conference" at bounding box center [362, 326] width 60 height 11
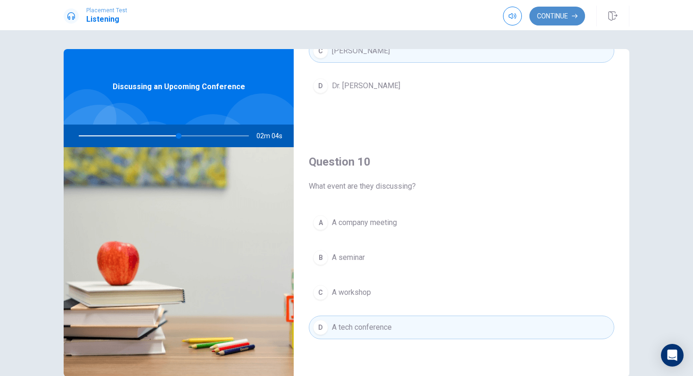
click at [552, 16] on button "Continue" at bounding box center [557, 16] width 56 height 19
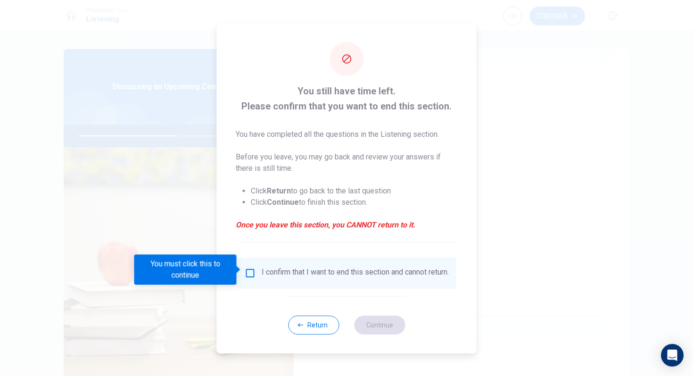
click at [254, 267] on div "I confirm that I want to end this section and cannot return." at bounding box center [347, 272] width 204 height 11
click at [246, 268] on input "You must click this to continue" at bounding box center [250, 272] width 11 height 11
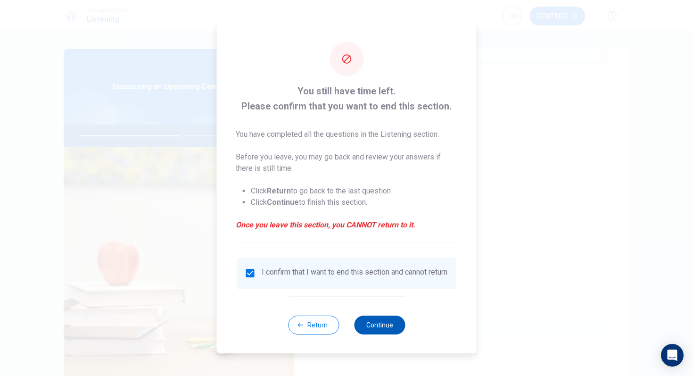
click at [387, 330] on button "Continue" at bounding box center [379, 324] width 51 height 19
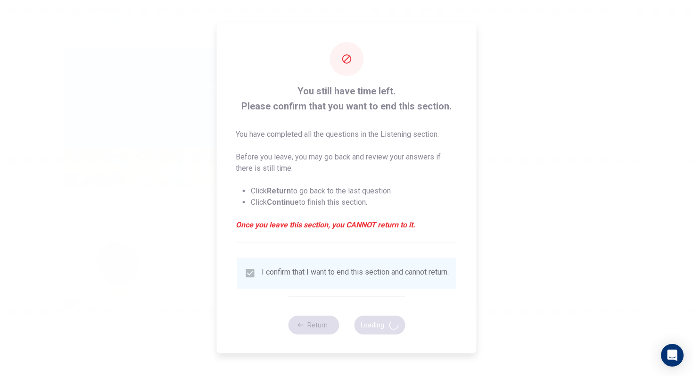
type input "61"
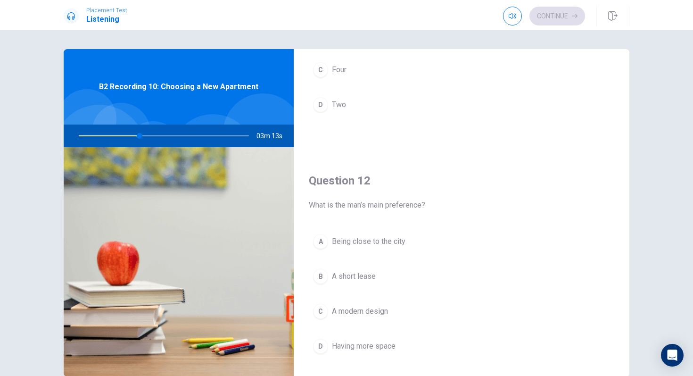
scroll to position [134, 0]
click at [314, 351] on div "D" at bounding box center [320, 347] width 15 height 15
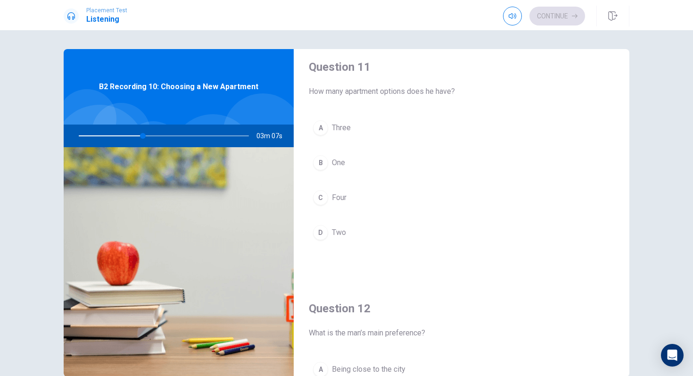
scroll to position [0, 0]
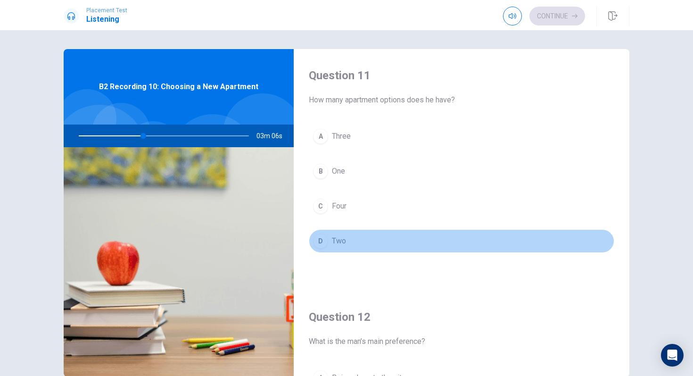
click at [323, 240] on div "D" at bounding box center [320, 240] width 15 height 15
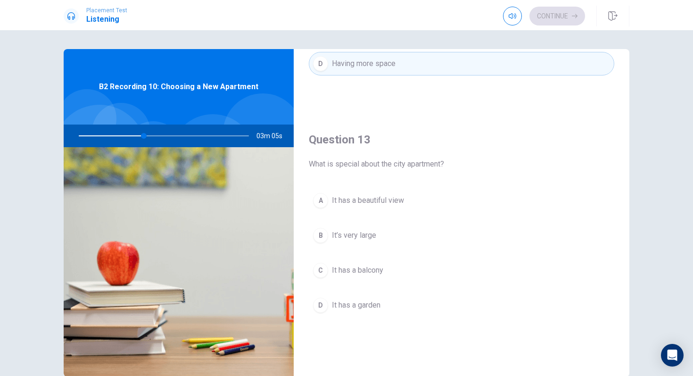
scroll to position [423, 0]
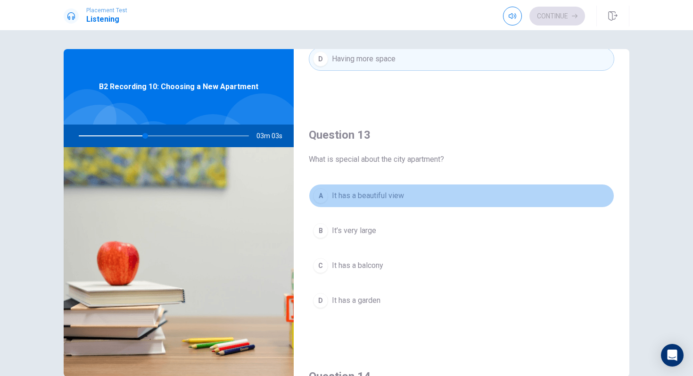
click at [340, 194] on span "It has a beautiful view" at bounding box center [368, 195] width 72 height 11
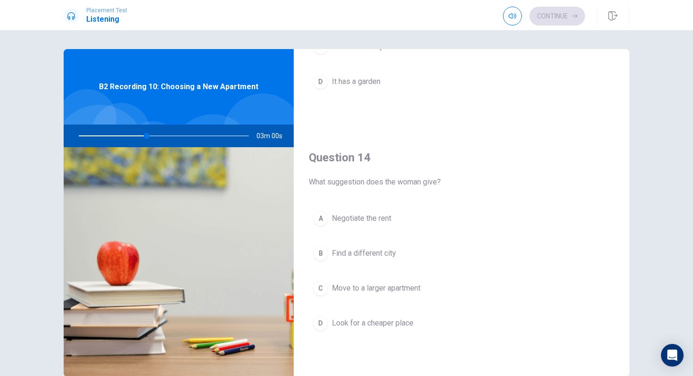
scroll to position [645, 0]
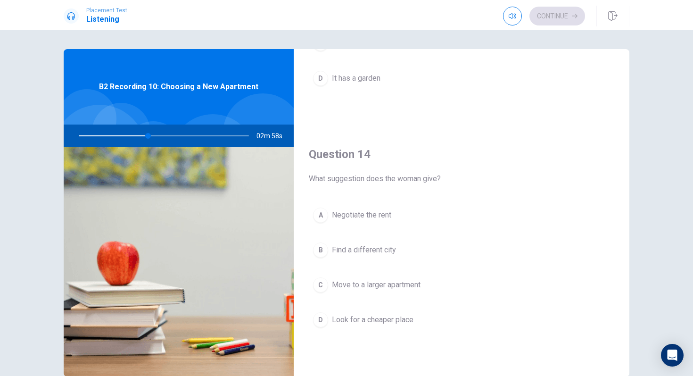
click at [357, 208] on button "A Negotiate the rent" at bounding box center [461, 215] width 305 height 24
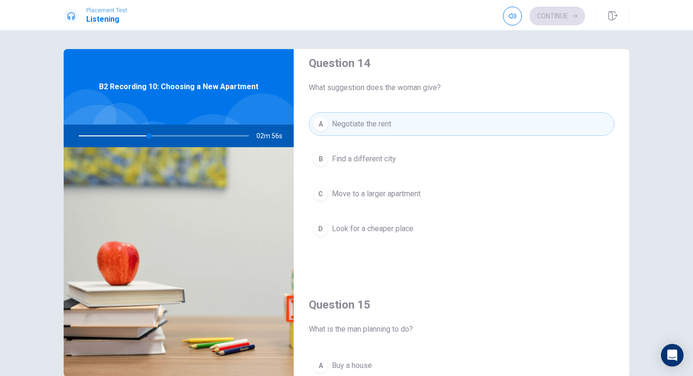
scroll to position [742, 0]
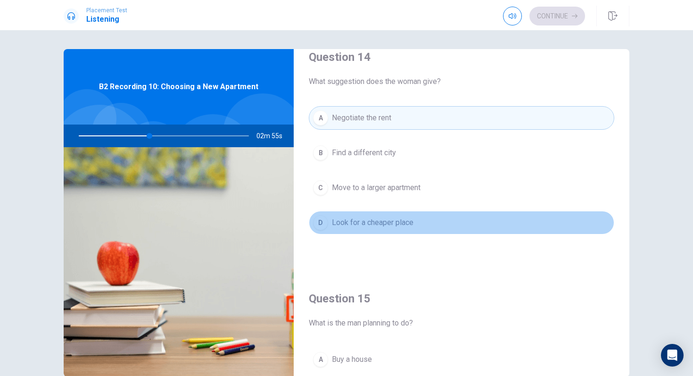
click at [367, 222] on span "Look for a cheaper place" at bounding box center [373, 222] width 82 height 11
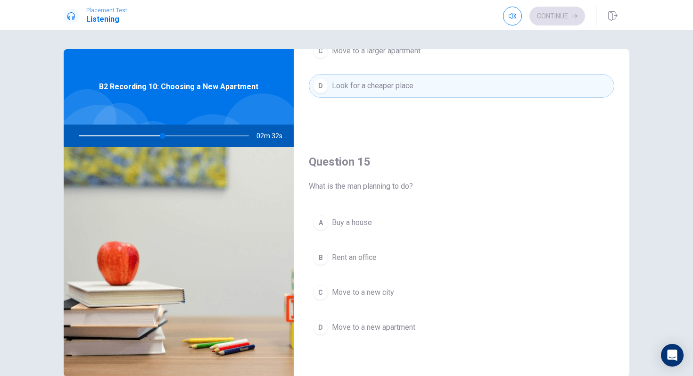
scroll to position [0, 0]
click at [381, 328] on span "Move to a new apartment" at bounding box center [373, 326] width 83 height 11
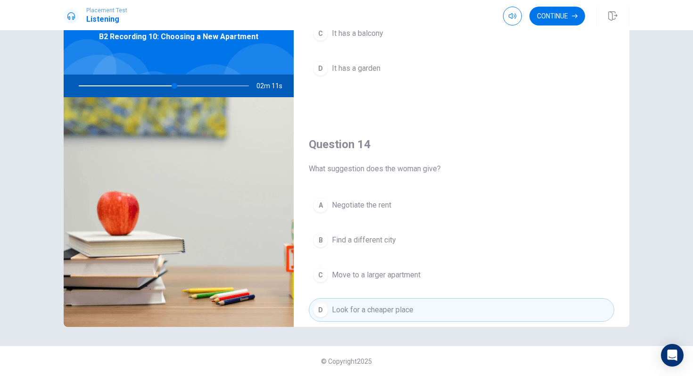
scroll to position [608, 0]
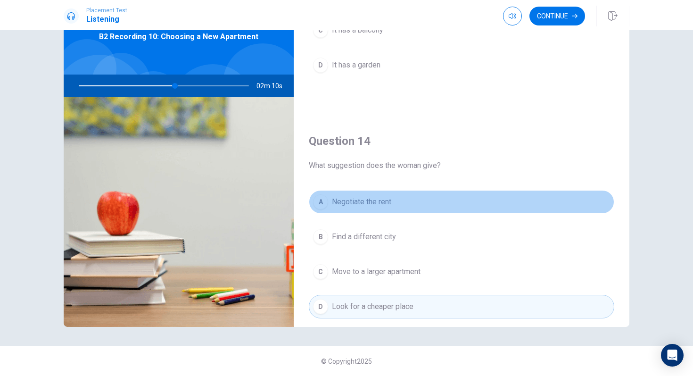
click at [379, 195] on button "A Negotiate the rent" at bounding box center [461, 202] width 305 height 24
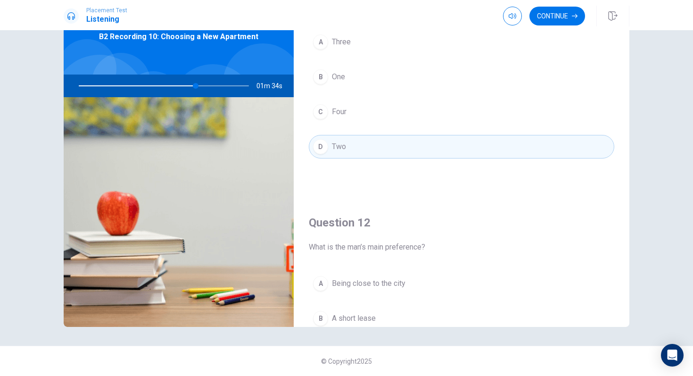
scroll to position [0, 0]
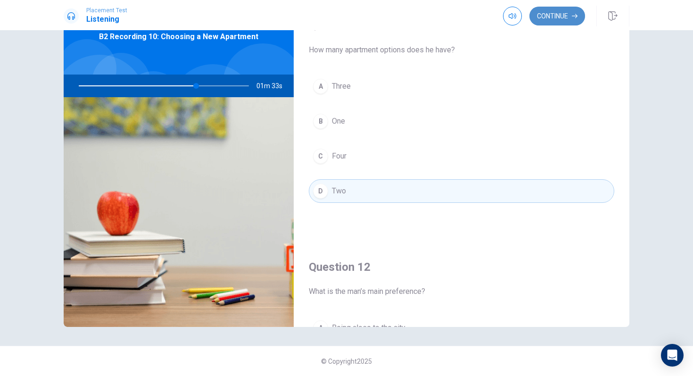
click at [543, 12] on button "Continue" at bounding box center [557, 16] width 56 height 19
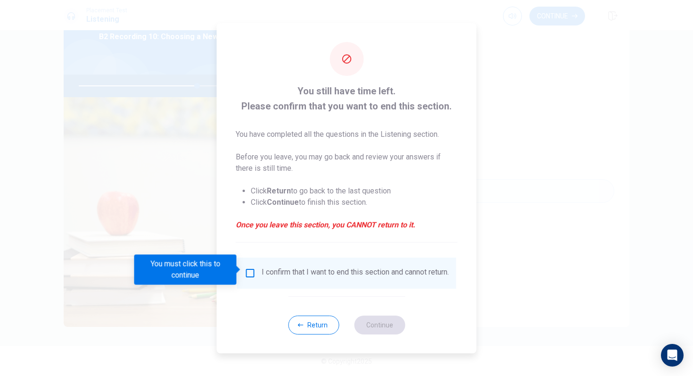
click at [249, 267] on input "You must click this to continue" at bounding box center [250, 272] width 11 height 11
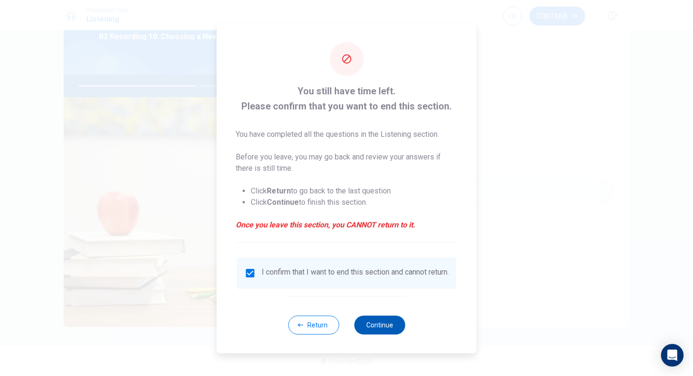
click at [386, 327] on button "Continue" at bounding box center [379, 324] width 51 height 19
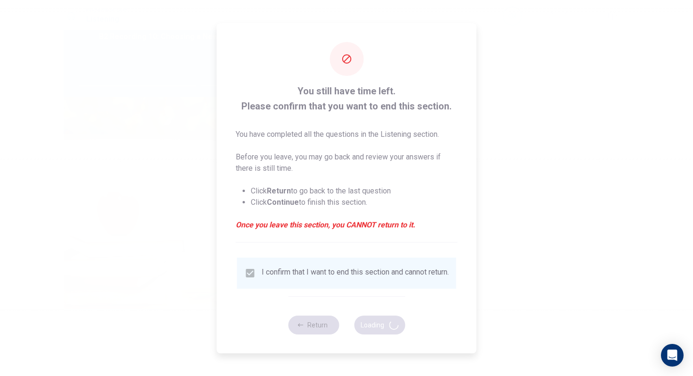
type input "71"
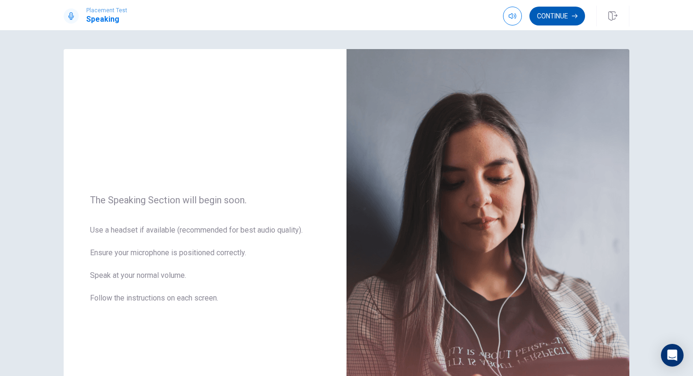
click at [561, 15] on button "Continue" at bounding box center [557, 16] width 56 height 19
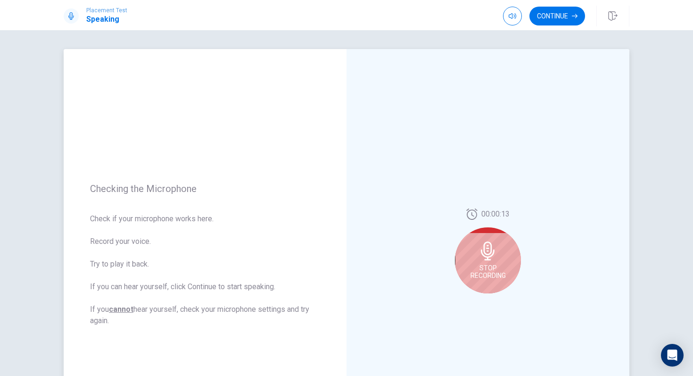
click at [477, 262] on div "Stop Recording" at bounding box center [488, 260] width 66 height 66
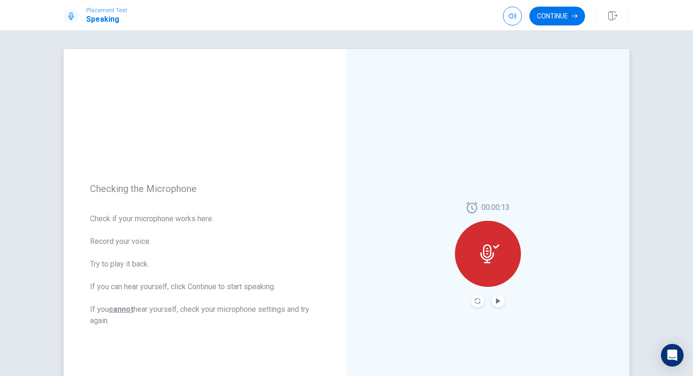
click at [490, 238] on div at bounding box center [488, 254] width 66 height 66
click at [563, 14] on button "Continue" at bounding box center [557, 16] width 56 height 19
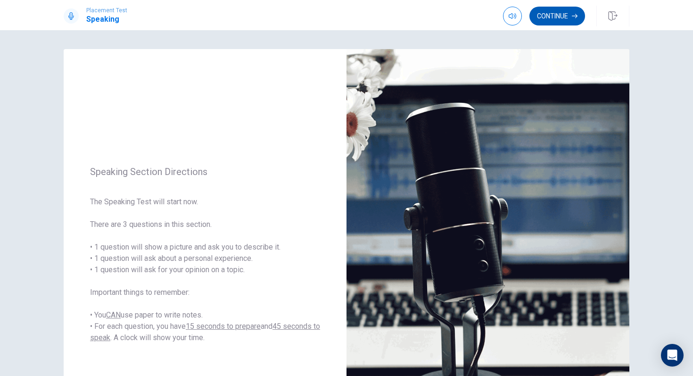
click at [577, 15] on icon "button" at bounding box center [575, 16] width 6 height 6
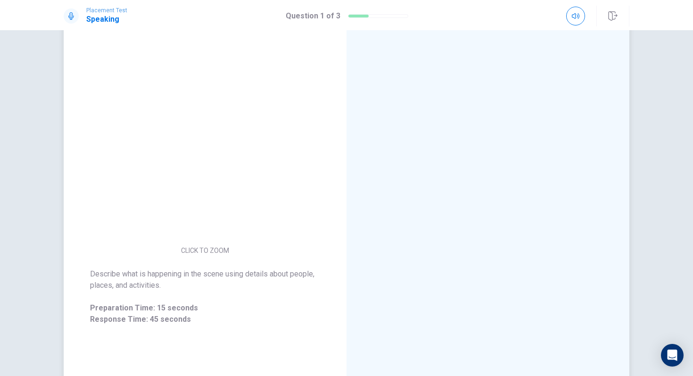
scroll to position [60, 0]
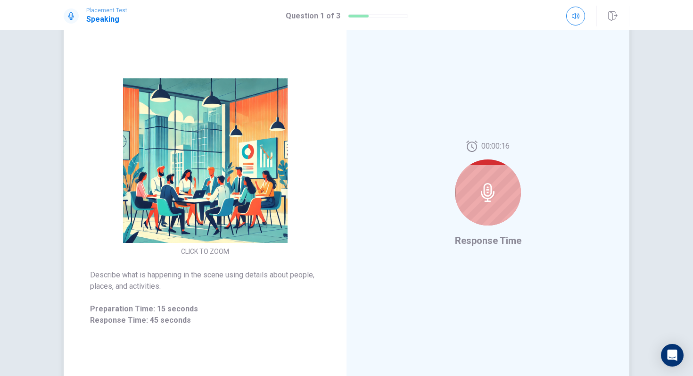
click at [492, 188] on icon at bounding box center [487, 192] width 19 height 19
click at [486, 190] on icon at bounding box center [487, 192] width 19 height 19
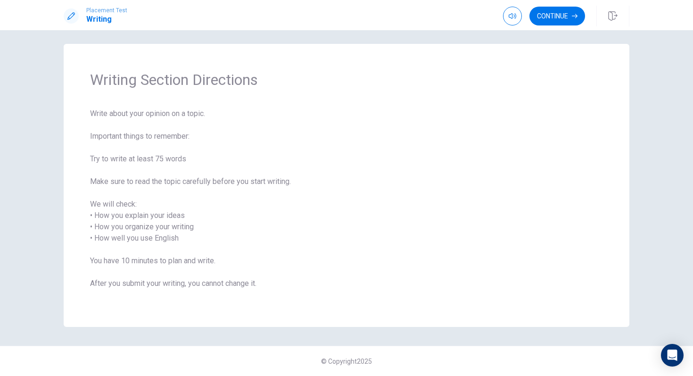
scroll to position [0, 0]
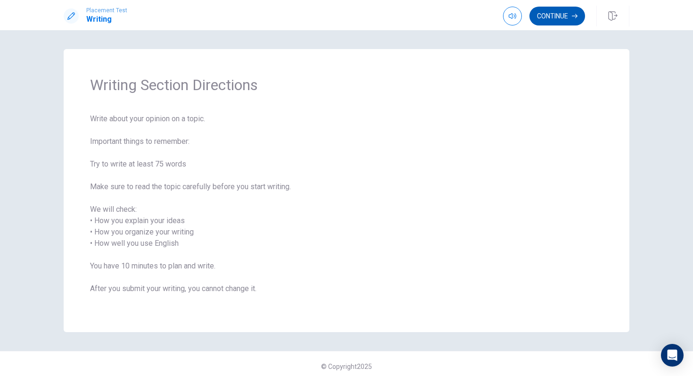
click at [556, 14] on button "Continue" at bounding box center [557, 16] width 56 height 19
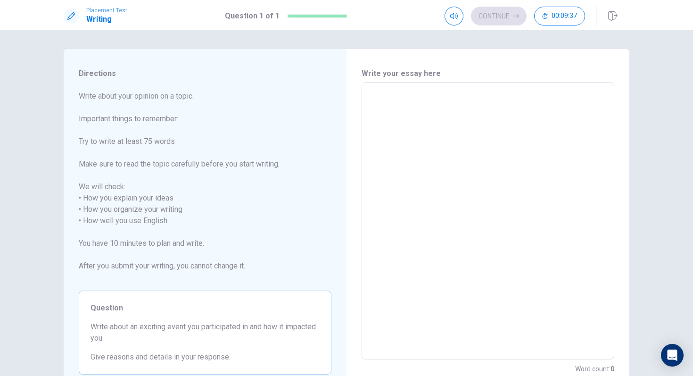
click at [409, 95] on textarea at bounding box center [487, 220] width 239 height 261
type textarea "f"
type textarea "x"
type textarea "fi"
type textarea "x"
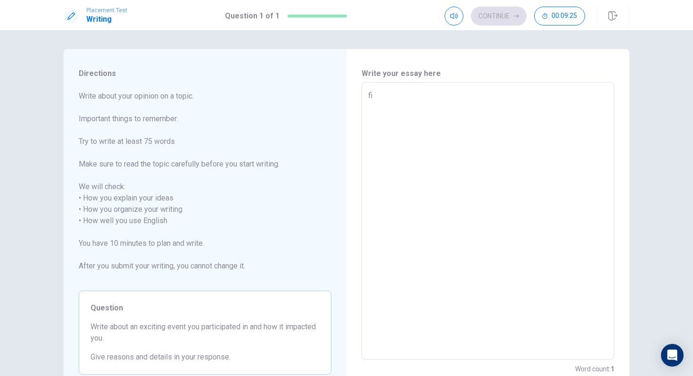
type textarea "fin"
type textarea "x"
type textarea "find"
type textarea "x"
type textarea "findi"
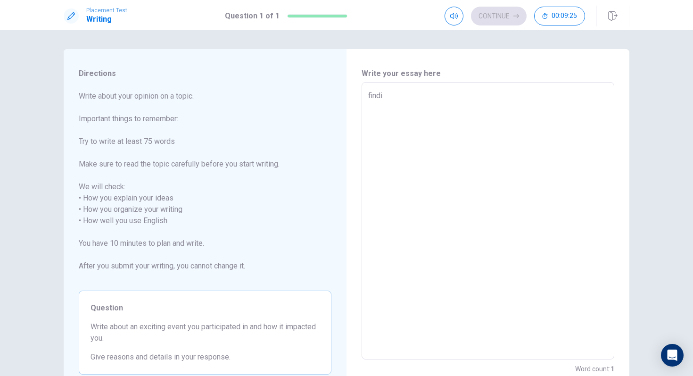
type textarea "x"
type textarea "findin"
type textarea "x"
type textarea "finding"
type textarea "x"
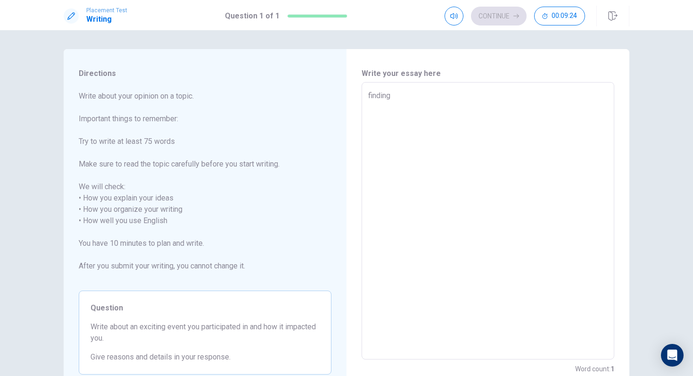
type textarea "finding"
type textarea "x"
type textarea "finding"
type textarea "x"
type textarea "findin"
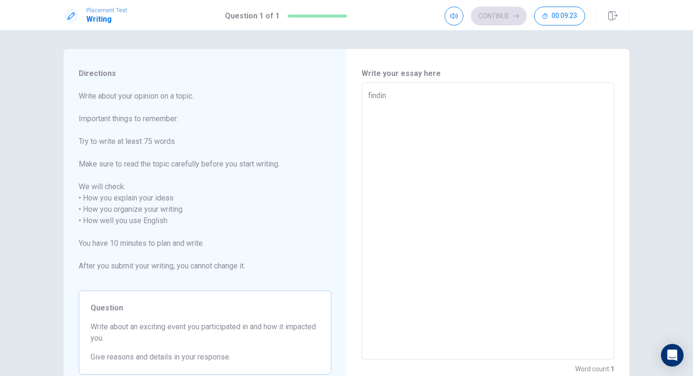
type textarea "x"
type textarea "findi"
type textarea "x"
type textarea "find"
type textarea "x"
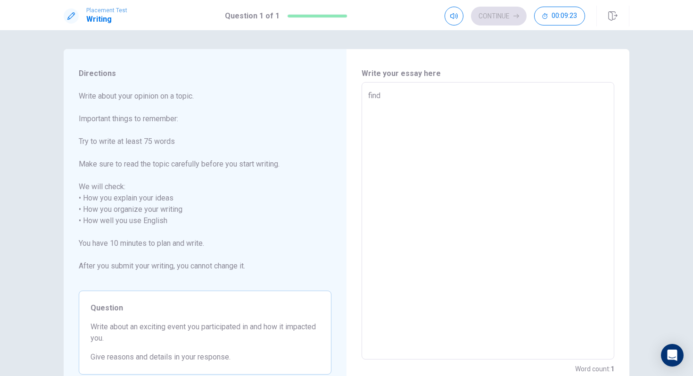
type textarea "fin"
type textarea "x"
type textarea "fi"
type textarea "x"
type textarea "f"
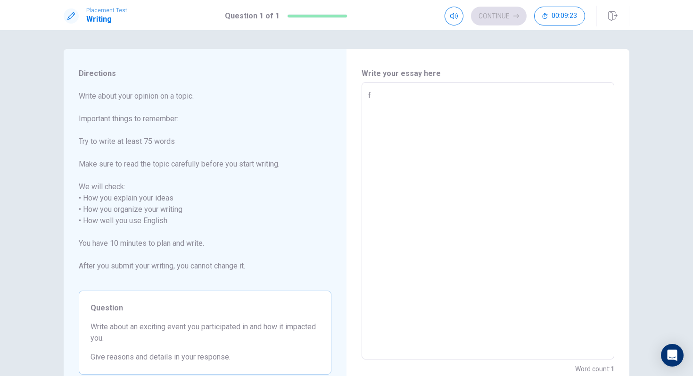
type textarea "x"
click at [432, 83] on div "x ​" at bounding box center [487, 220] width 253 height 277
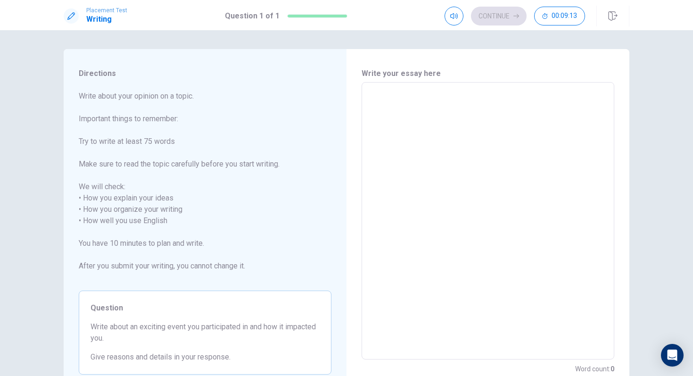
type textarea "F"
type textarea "x"
type textarea "FI"
type textarea "x"
type textarea "FIN"
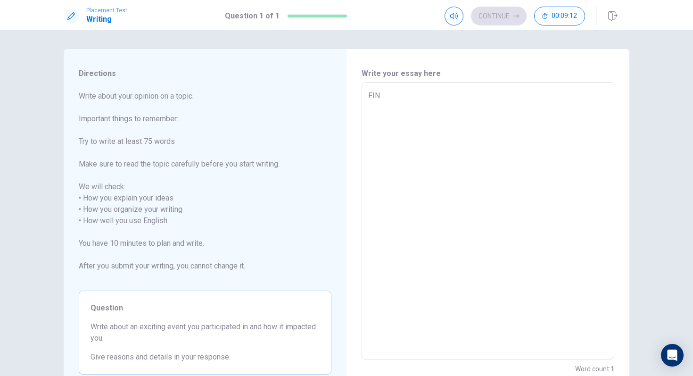
type textarea "x"
type textarea "FIND"
type textarea "x"
type textarea "FINDI"
type textarea "x"
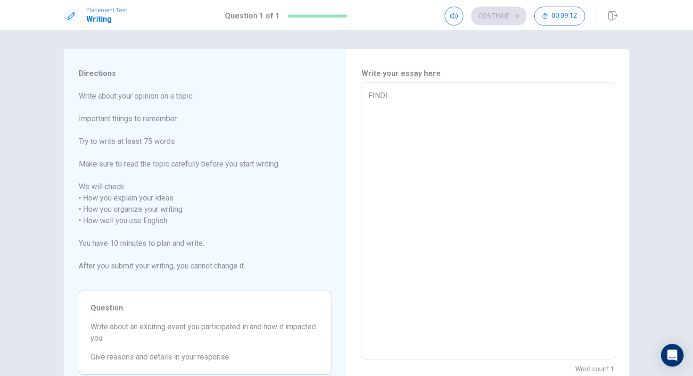
type textarea "FINDIN"
type textarea "x"
type textarea "FINDING"
type textarea "x"
type textarea "FINDING"
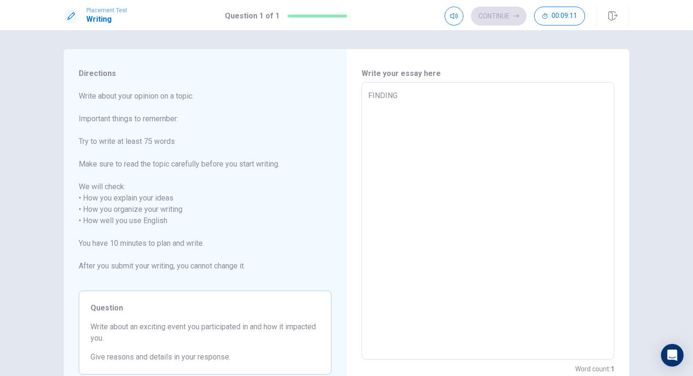
type textarea "x"
type textarea "FINDING L"
type textarea "x"
type textarea "FINDING LO"
type textarea "x"
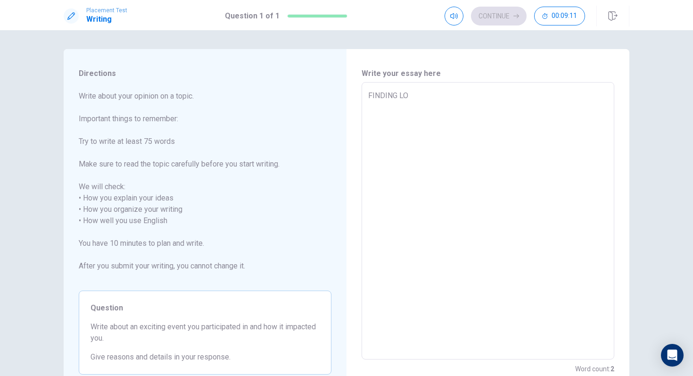
type textarea "FINDING LOV"
type textarea "x"
type textarea "FINDING LOVE"
type textarea "x"
type textarea "FINDING LOVE"
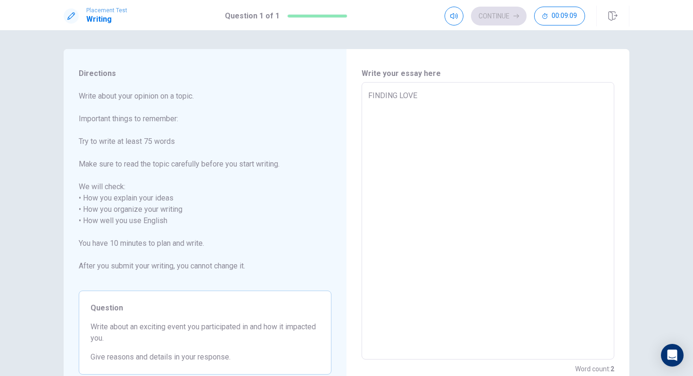
type textarea "x"
type textarea "FINDING LOVE"
type textarea "x"
type textarea "FINDING LOVE T"
type textarea "x"
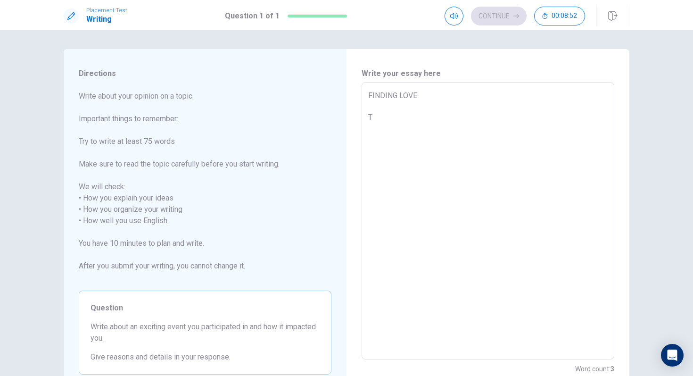
type textarea "FINDING LOVE"
type textarea "x"
type textarea "FINDING LOVE M"
type textarea "x"
type textarea "FINDING LOVE MY"
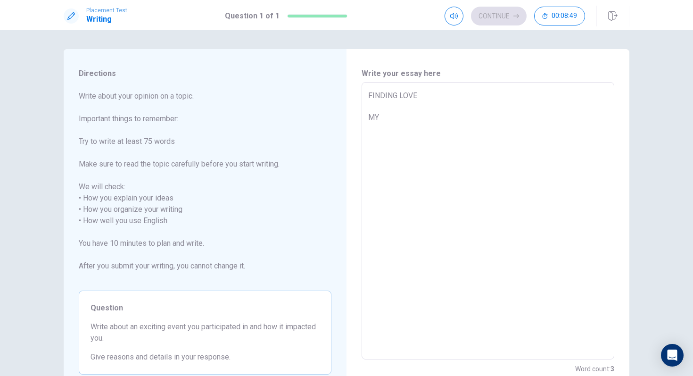
type textarea "x"
type textarea "FINDING LOVE MY"
type textarea "x"
type textarea "FINDING LOVE MY"
type textarea "x"
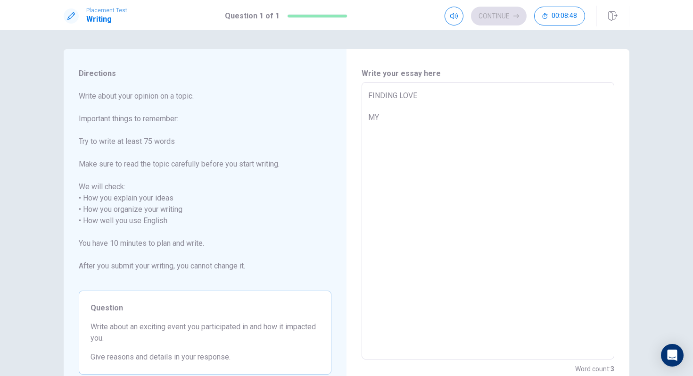
type textarea "FINDING LOVE M"
type textarea "x"
type textarea "FINDING LOVE My"
type textarea "x"
type textarea "FINDING LOVE My"
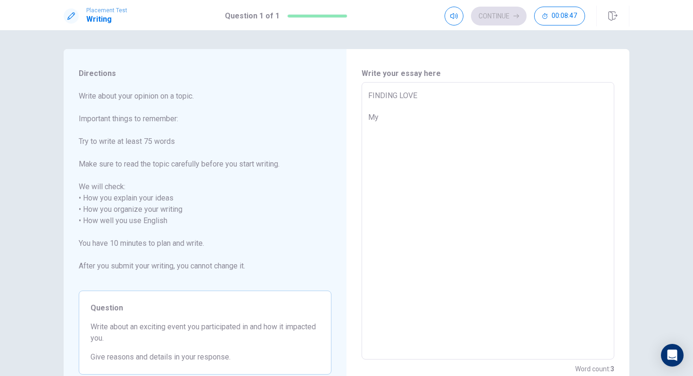
type textarea "x"
type textarea "FINDING LOVE My h"
type textarea "x"
type textarea "FINDING LOVE My he"
type textarea "x"
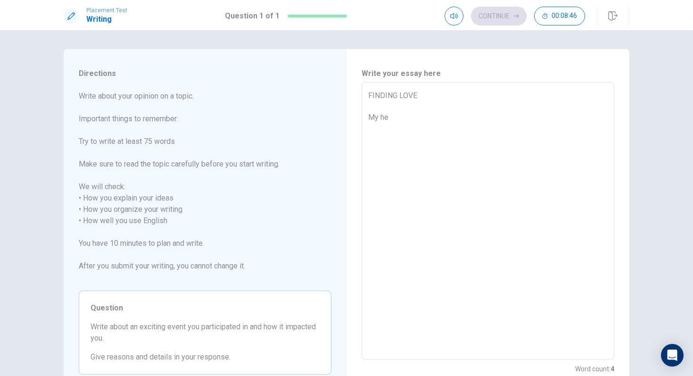
type textarea "FINDING LOVE My hea"
type textarea "x"
type textarea "FINDING LOVE My hear"
type textarea "x"
type textarea "FINDING LOVE My heart"
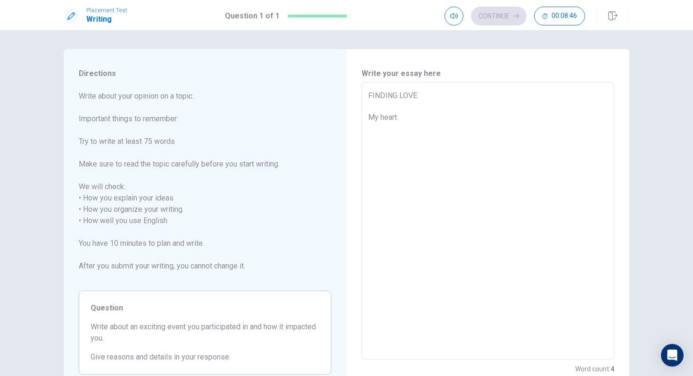
type textarea "x"
type textarea "FINDING LOVE My heart"
type textarea "x"
type textarea "FINDING LOVE My heart w"
type textarea "x"
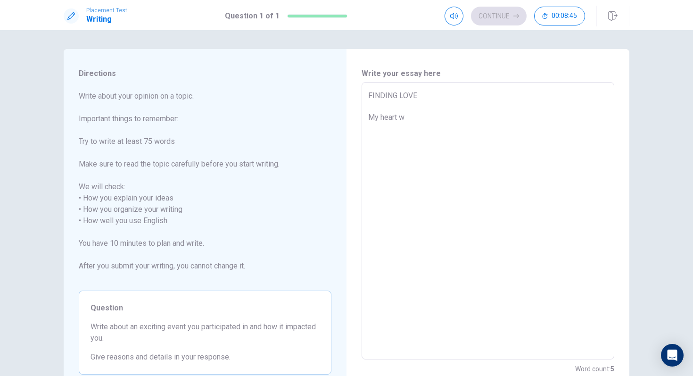
type textarea "FINDING LOVE My heart wa"
type textarea "x"
type textarea "FINDING LOVE My heart was"
type textarea "x"
type textarea "FINDING LOVE My heart was"
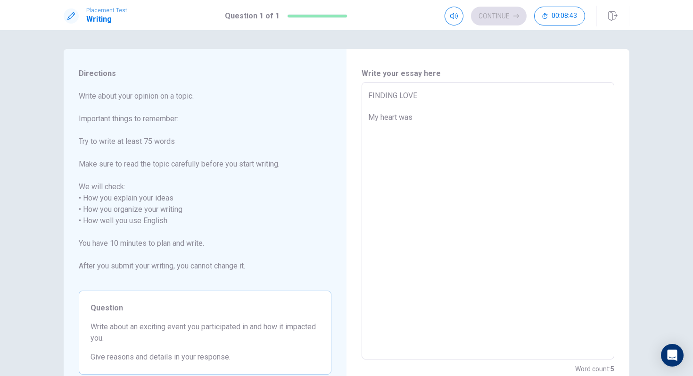
type textarea "x"
type textarea "FINDING LOVE My heart was f"
type textarea "x"
type textarea "FINDING LOVE My heart was fu"
type textarea "x"
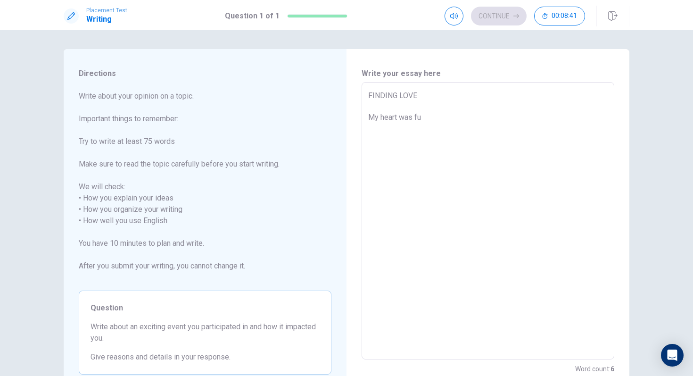
type textarea "FINDING LOVE My heart was ful"
type textarea "x"
type textarea "FINDING LOVE My heart was full"
type textarea "x"
type textarea "FINDING LOVE My heart was full"
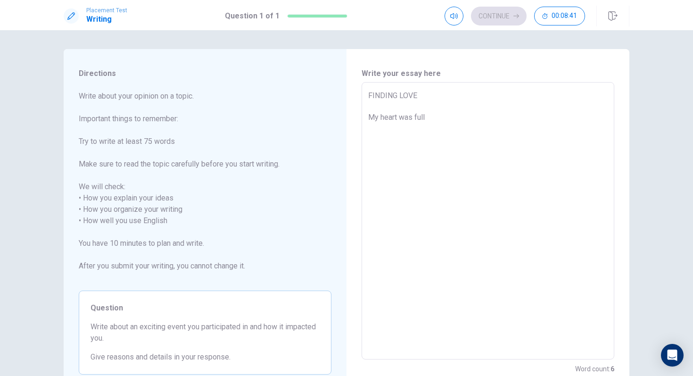
type textarea "x"
type textarea "FINDING LOVE My heart was full w"
type textarea "x"
type textarea "FINDING LOVE My heart was full wh"
type textarea "x"
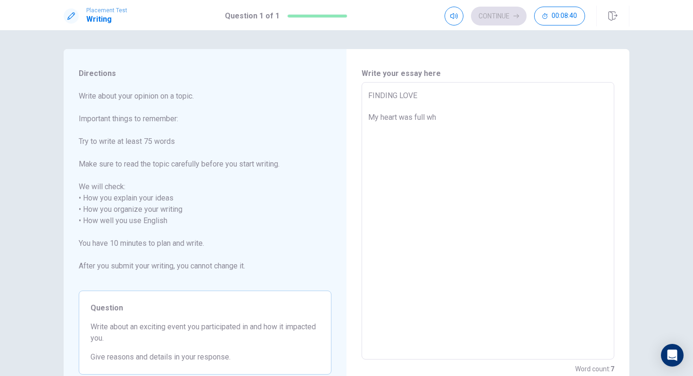
type textarea "FINDING LOVE My heart was full whe"
type textarea "x"
type textarea "FINDING LOVE My heart was full when"
type textarea "x"
type textarea "FINDING LOVE My heart was full when"
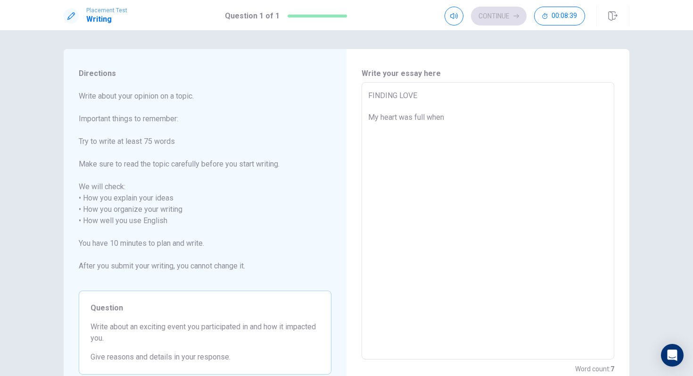
type textarea "x"
type textarea "FINDING LOVE My heart was full when I"
type textarea "x"
type textarea "FINDING LOVE My heart was full when I"
type textarea "x"
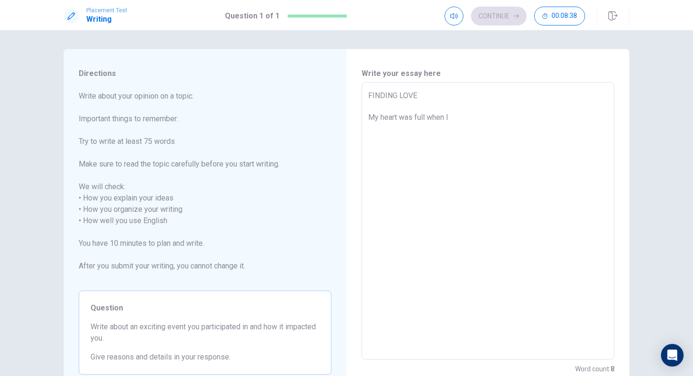
type textarea "FINDING LOVE My heart was full when I w"
type textarea "x"
type textarea "FINDING LOVE My heart was full when I we"
type textarea "x"
type textarea "FINDING LOVE My heart was full when I wen"
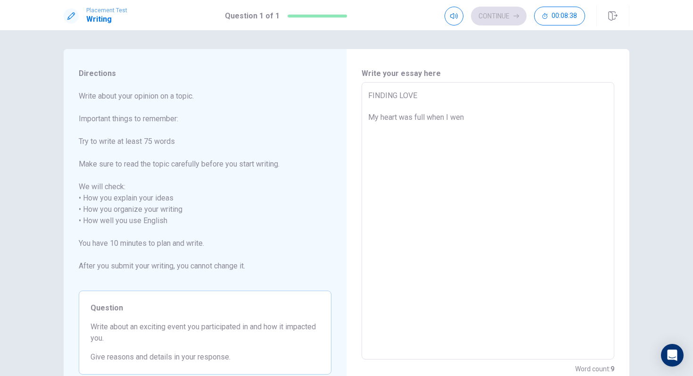
type textarea "x"
type textarea "FINDING LOVE My heart was full when I wenr"
type textarea "x"
type textarea "FINDING LOVE My heart was full when I wenr"
type textarea "x"
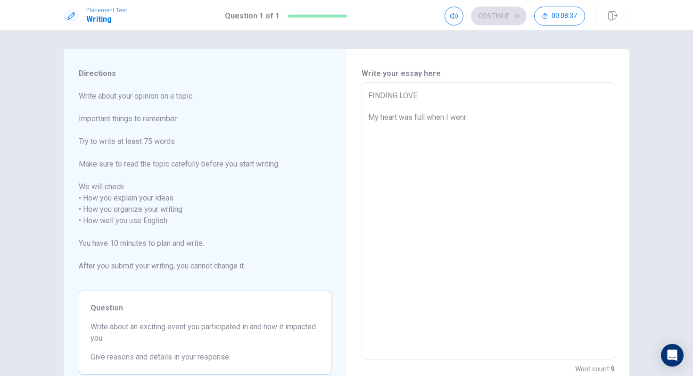
type textarea "FINDING LOVE My heart was full when I wenr"
type textarea "x"
type textarea "FINDING LOVE My heart was full when I wen"
type textarea "x"
type textarea "FINDING LOVE My heart was full when I went"
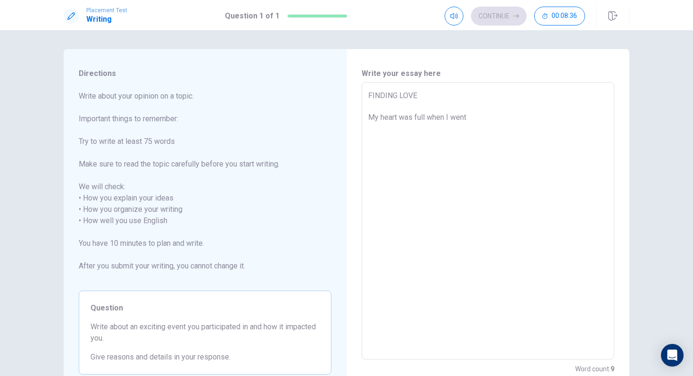
type textarea "x"
type textarea "FINDING LOVE My heart was full when I went"
type textarea "x"
type textarea "FINDING LOVE My heart was full when I went t"
type textarea "x"
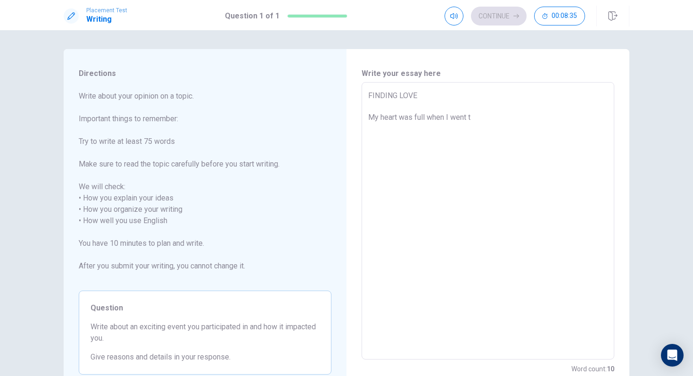
type textarea "FINDING LOVE My heart was full when I went to"
type textarea "x"
type textarea "FINDING LOVE My heart was full when I went to"
type textarea "x"
type textarea "FINDING LOVE My heart was full when I went to a"
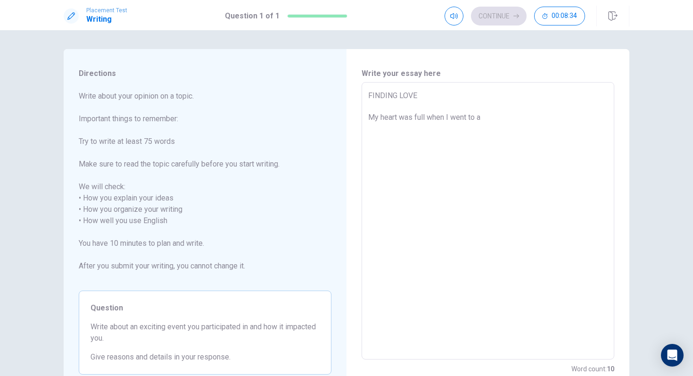
type textarea "x"
type textarea "FINDING LOVE My heart was full when I went to a"
type textarea "x"
type textarea "FINDING LOVE My heart was full when I went to a k"
type textarea "x"
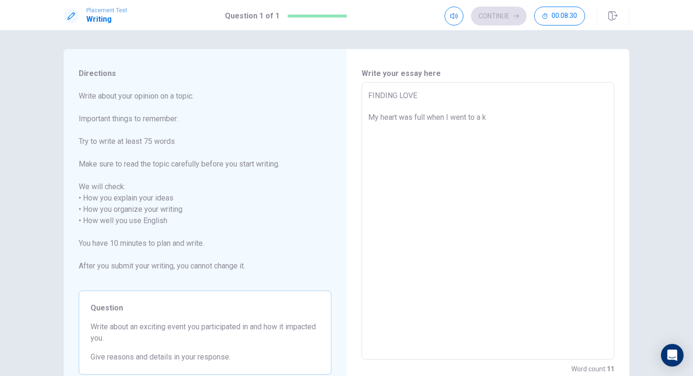
type textarea "FINDING LOVE My heart was full when I went to a ki"
type textarea "x"
type textarea "FINDING LOVE My heart was full when I went to a kid"
type textarea "x"
type textarea "FINDING LOVE My heart was full when I went to a kids"
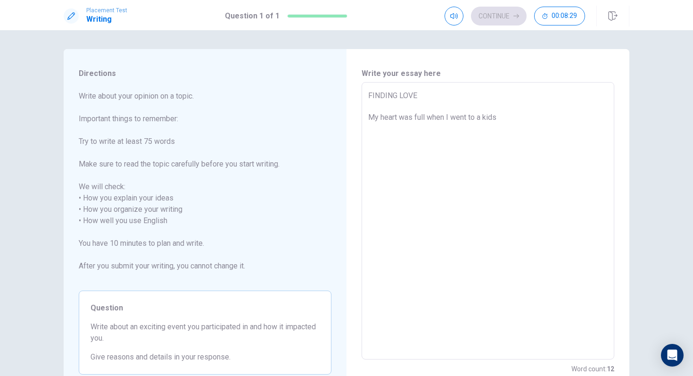
type textarea "x"
type textarea "FINDING LOVE My heart was full when I went to a kids"
type textarea "x"
type textarea "FINDING LOVE My heart was full when I went to a kids r"
type textarea "x"
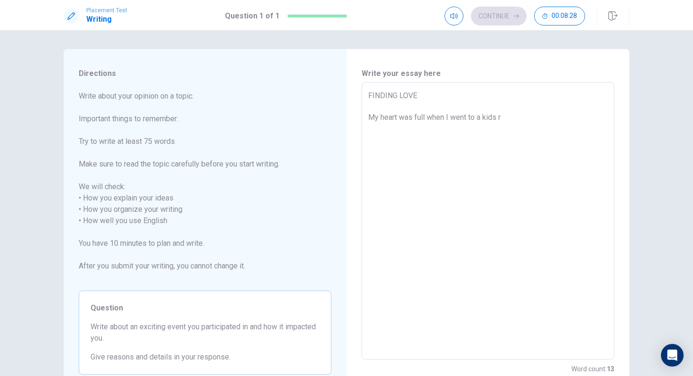
type textarea "FINDING LOVE My heart was full when I went to a kids re"
type textarea "x"
type textarea "FINDING LOVE My heart was full when I went to a kids ref"
type textarea "x"
type textarea "FINDING LOVE My heart was full when I went to a kids refu"
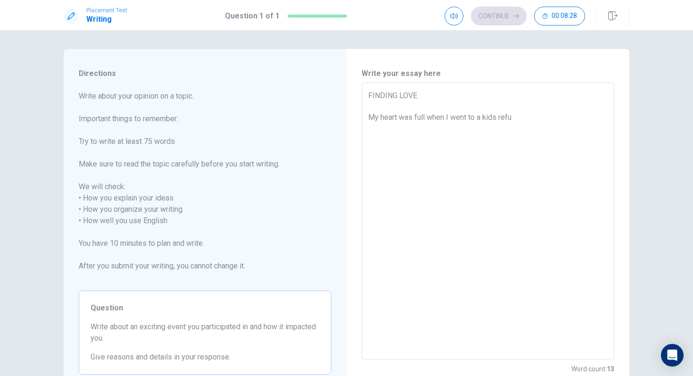
type textarea "x"
type textarea "FINDING LOVE My heart was full when I went to a kids refug"
type textarea "x"
type textarea "FINDING LOVE My heart was full when I went to a kids refuge"
type textarea "x"
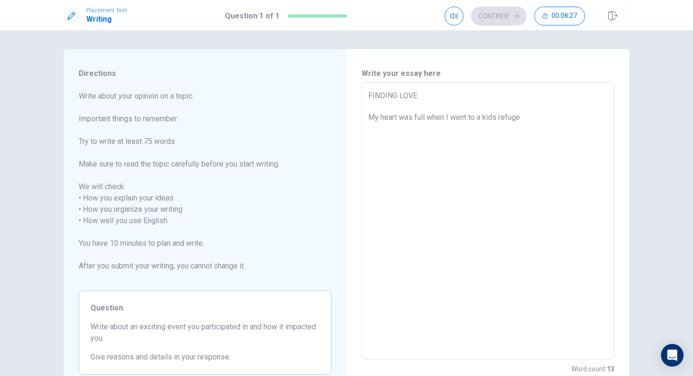
type textarea "FINDING LOVE My heart was full when I went to a kids refugee"
type textarea "x"
type textarea "FINDING LOVE My heart was full when I went to a kids refugee"
type textarea "x"
type textarea "FINDING LOVE My heart was full when I went to a kids refugee w"
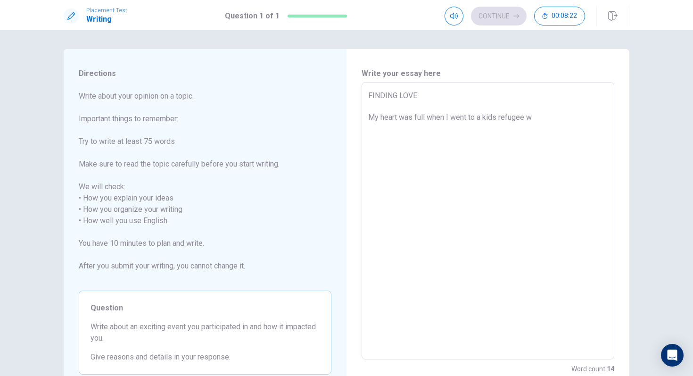
type textarea "x"
type textarea "FINDING LOVE My heart was full when I went to a kids refugee wi"
type textarea "x"
type textarea "FINDING LOVE My heart was full when I went to a kids refugee wit"
type textarea "x"
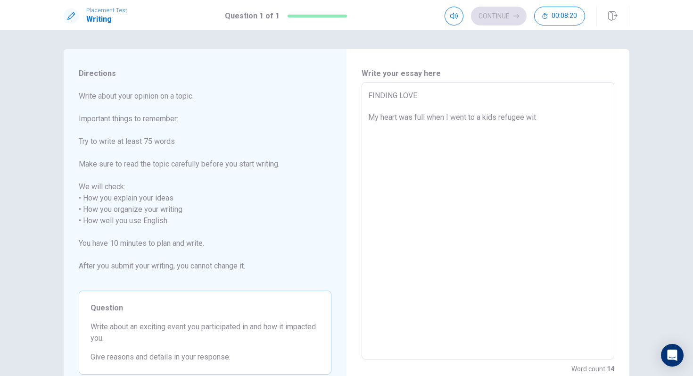
type textarea "FINDING LOVE My heart was full when I went to a kids refugee with"
type textarea "x"
type textarea "FINDING LOVE My heart was full when I went to a kids refugee with"
type textarea "x"
type textarea "FINDING LOVE My heart was full when I went to a kids refugee with"
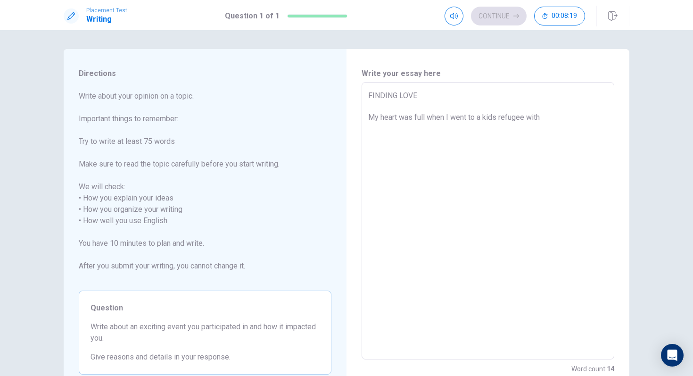
type textarea "x"
type textarea "FINDING LOVE My heart was full when I went to a kids refugee wit"
type textarea "x"
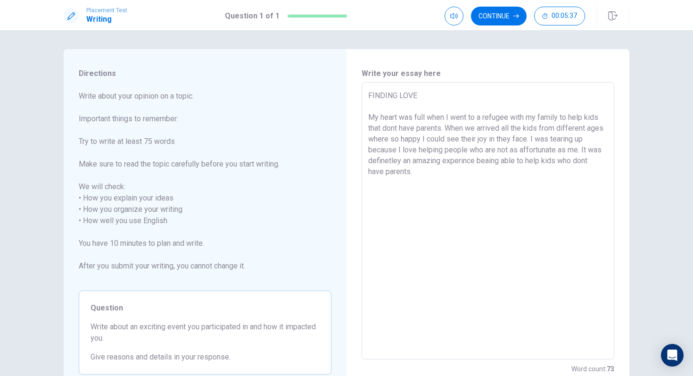
click at [437, 142] on textarea "FINDING LOVE My heart was full when I went to a refugee with my family to help …" at bounding box center [487, 220] width 239 height 261
click at [560, 140] on textarea "FINDING LOVE My heart was full when I went to a refugee with my family to help …" at bounding box center [487, 220] width 239 height 261
click at [558, 224] on textarea "FINDING LOVE My heart was full when I went to a refugee with my family to help …" at bounding box center [487, 220] width 239 height 261
click at [535, 163] on textarea "FINDING LOVE My heart was full when I went to a refugee with my family to help …" at bounding box center [487, 220] width 239 height 261
click at [444, 171] on textarea "FINDING LOVE My heart was full when I went to a refugee with my family to help …" at bounding box center [487, 220] width 239 height 261
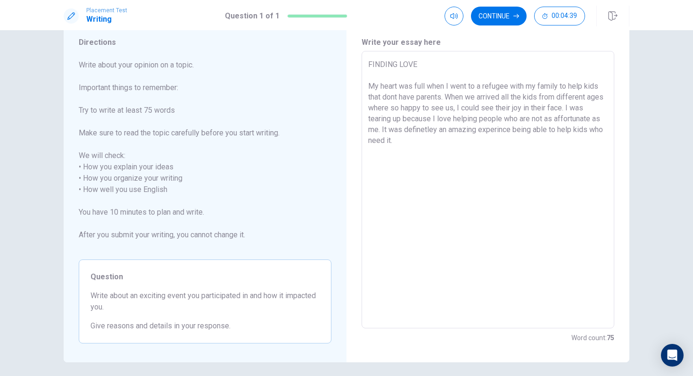
scroll to position [31, 0]
click at [487, 131] on textarea "FINDING LOVE My heart was full when I went to a refugee with my family to help …" at bounding box center [487, 189] width 239 height 261
click at [397, 99] on textarea "FINDING LOVE My heart was full when I went to a refugee with my family to help …" at bounding box center [487, 189] width 239 height 261
click at [515, 131] on textarea "FINDING LOVE My heart was full when I went to a refugee with my family to help …" at bounding box center [487, 189] width 239 height 261
click at [496, 11] on button "Continue" at bounding box center [499, 16] width 56 height 19
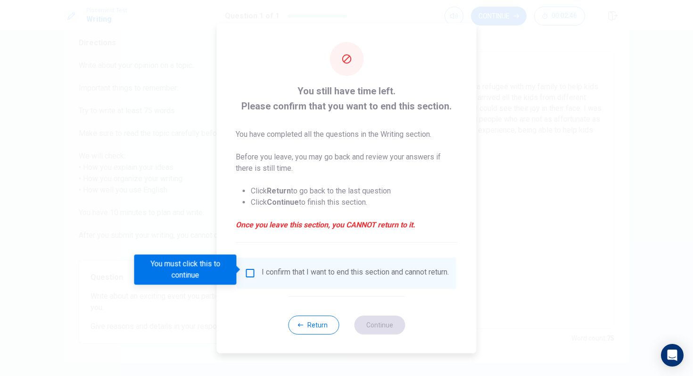
click at [250, 269] on input "You must click this to continue" at bounding box center [250, 272] width 11 height 11
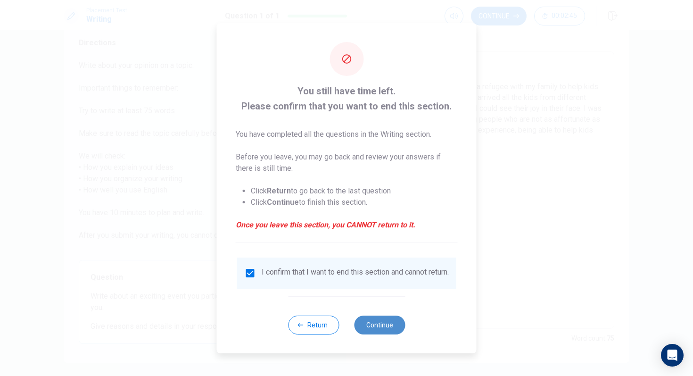
click at [385, 325] on button "Continue" at bounding box center [379, 324] width 51 height 19
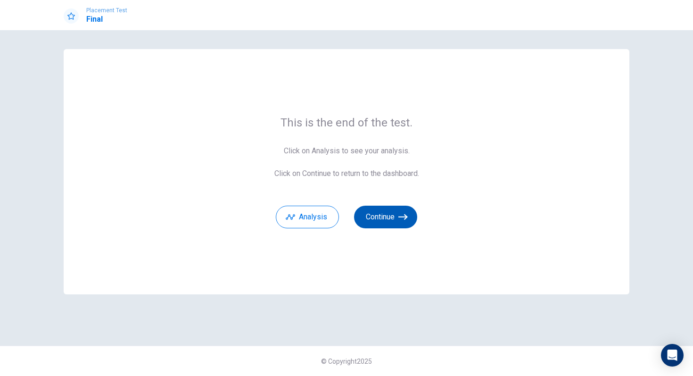
click at [386, 216] on button "Continue" at bounding box center [385, 216] width 63 height 23
